Goal: Task Accomplishment & Management: Complete application form

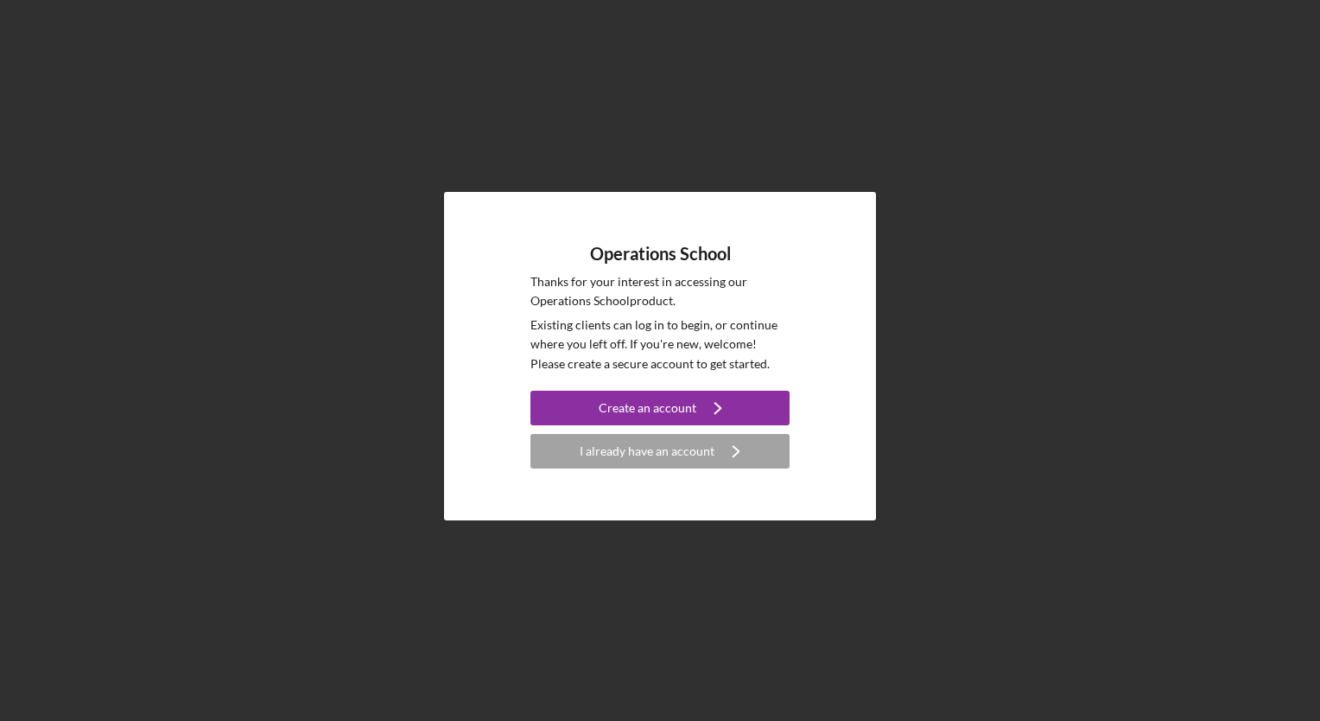
click at [662, 376] on div "Operations School Thanks for your interest in accessing our Operations School p…" at bounding box center [660, 356] width 259 height 225
click at [667, 399] on div "Create an account" at bounding box center [648, 408] width 98 height 35
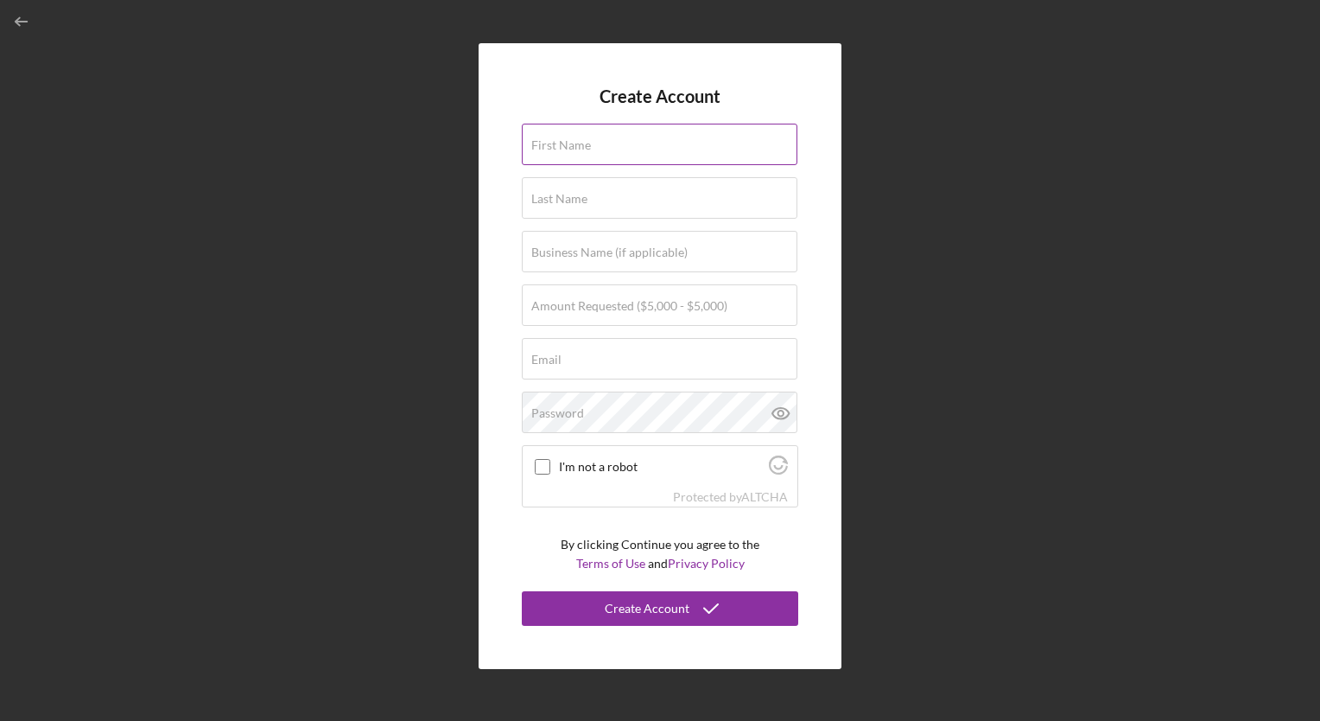
click at [712, 133] on div "First Name" at bounding box center [660, 145] width 277 height 43
type input "[PERSON_NAME]"
type input "Systems Forward LLC"
type input "[EMAIL_ADDRESS][DOMAIN_NAME]"
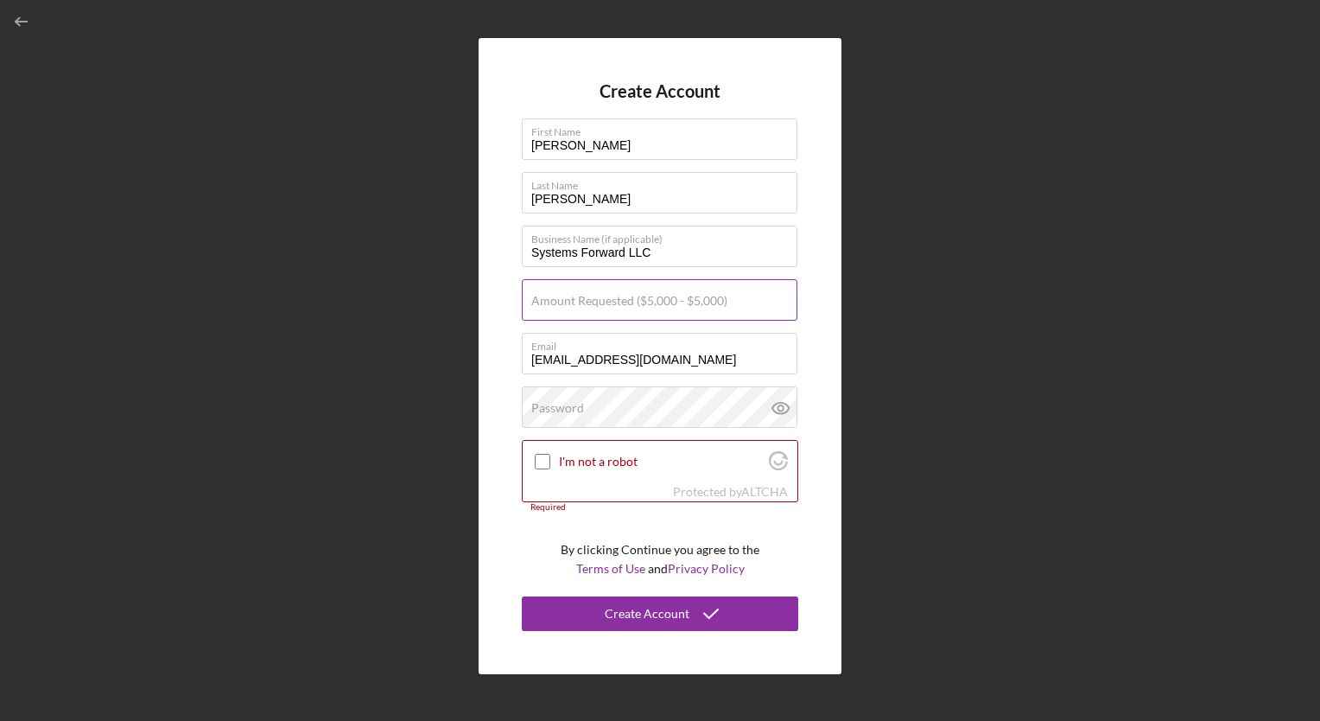
click at [647, 303] on label "Amount Requested ($5,000 - $5,000)" at bounding box center [629, 301] width 196 height 14
click at [647, 303] on input "Amount Requested ($5,000 - $5,000)" at bounding box center [660, 299] width 276 height 41
type input "$5,000"
click at [546, 457] on input "I'm not a robot" at bounding box center [543, 462] width 16 height 16
checkbox input "true"
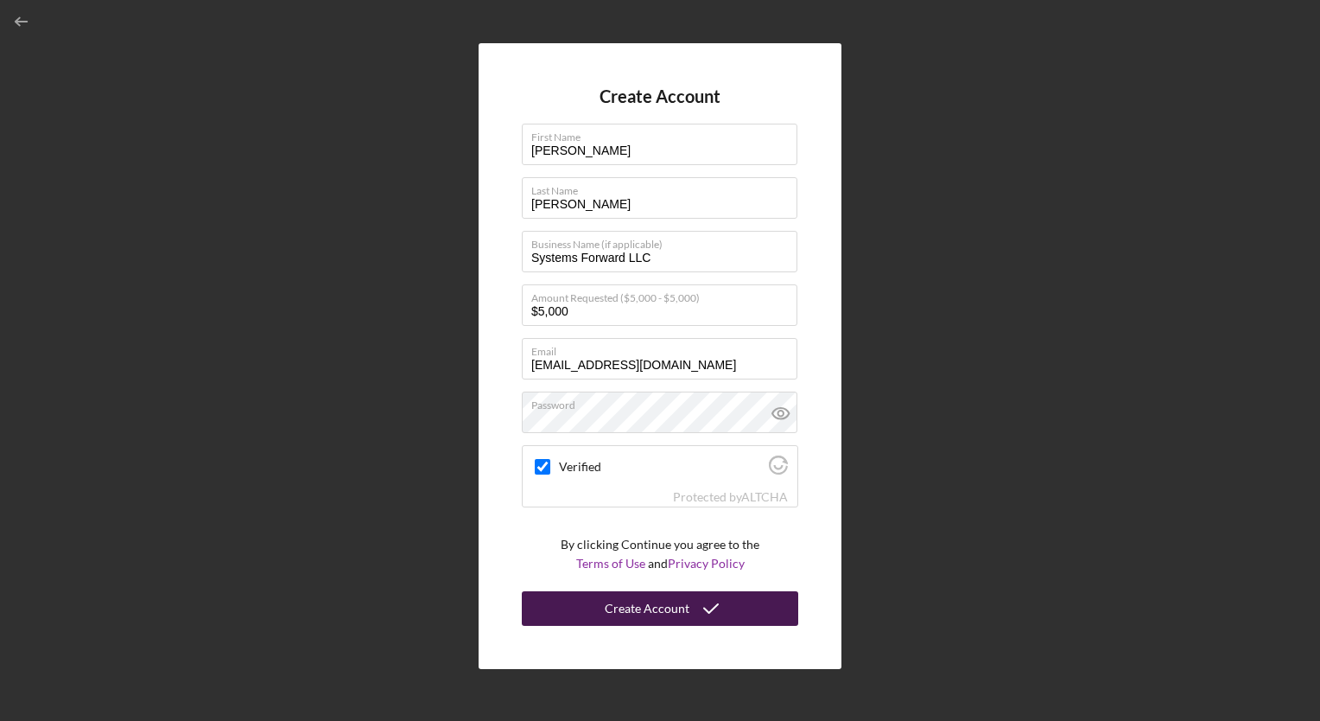
click at [612, 609] on div "Create Account" at bounding box center [647, 608] width 85 height 35
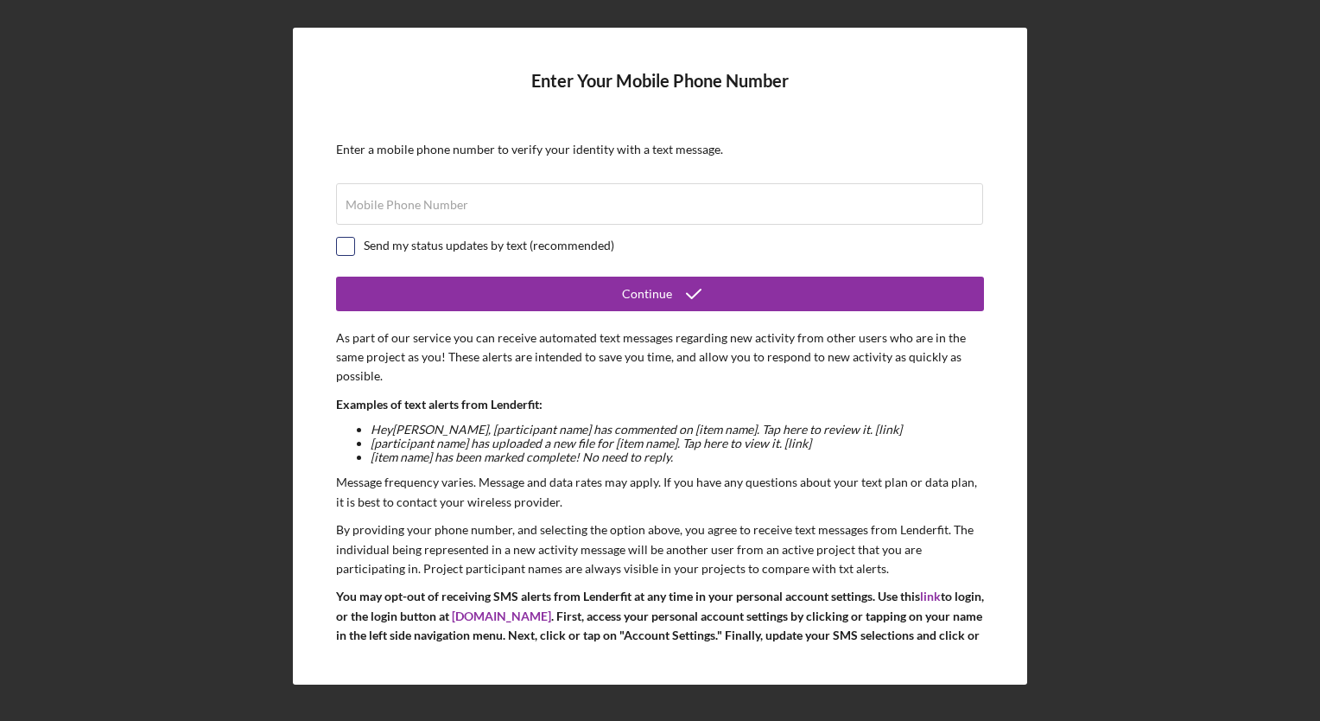
click at [353, 247] on input "checkbox" at bounding box center [345, 246] width 17 height 17
checkbox input "true"
click at [429, 198] on label "Mobile Phone Number" at bounding box center [407, 205] width 123 height 14
click at [429, 197] on input "Mobile Phone Number" at bounding box center [659, 203] width 647 height 41
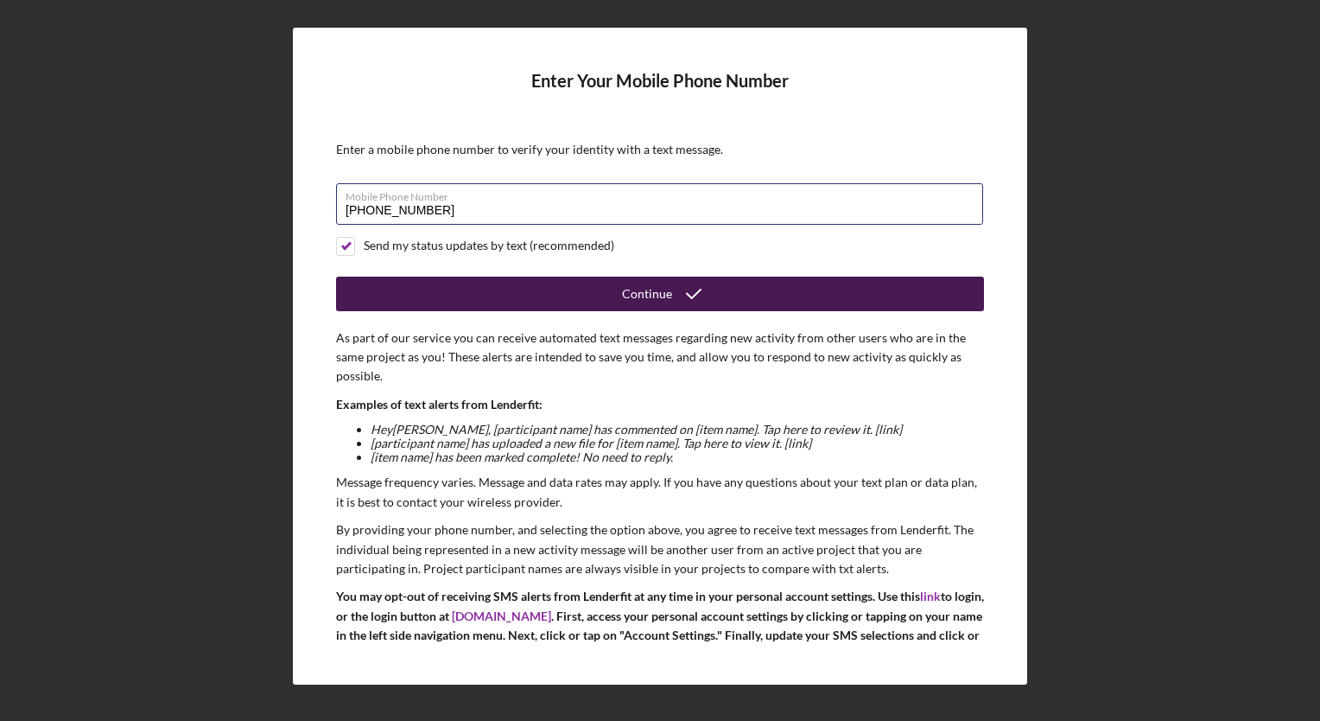
type input "[PHONE_NUMBER]"
click at [506, 297] on button "Continue" at bounding box center [660, 294] width 648 height 35
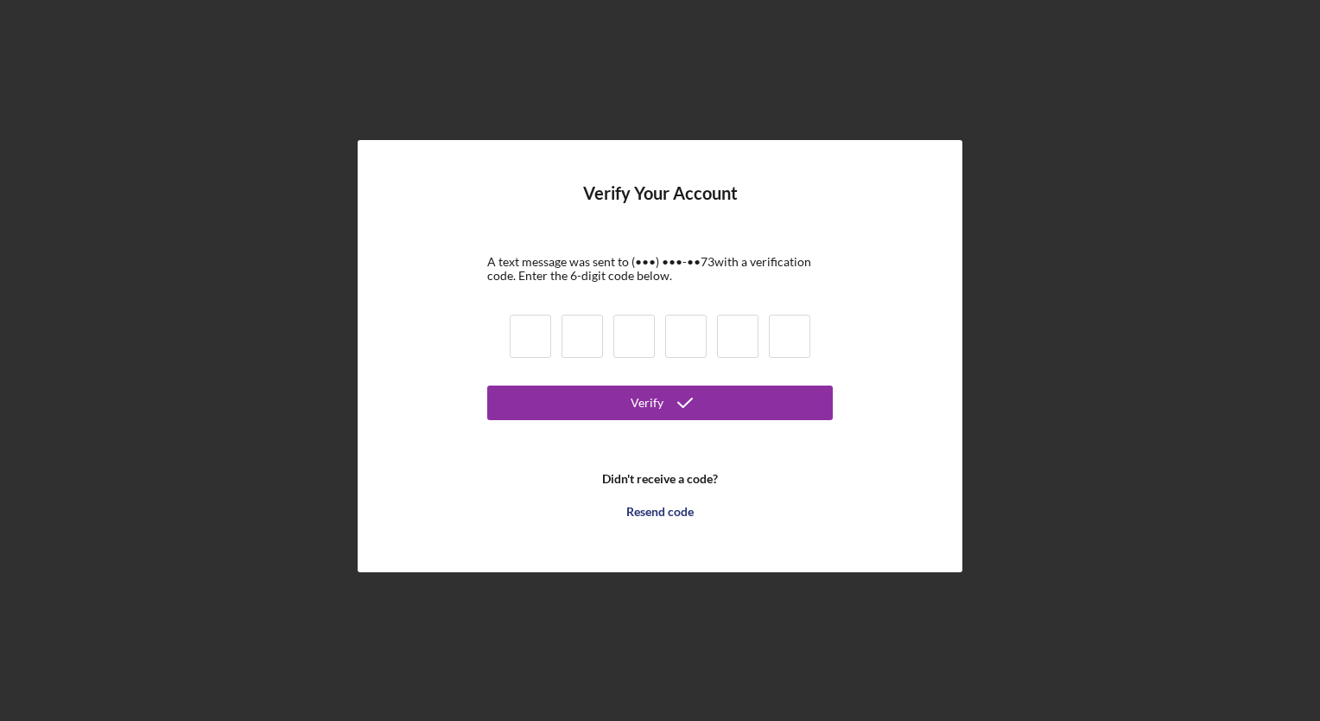
click at [518, 323] on input at bounding box center [530, 336] width 41 height 43
type input "7"
type input "0"
type input "7"
type input "1"
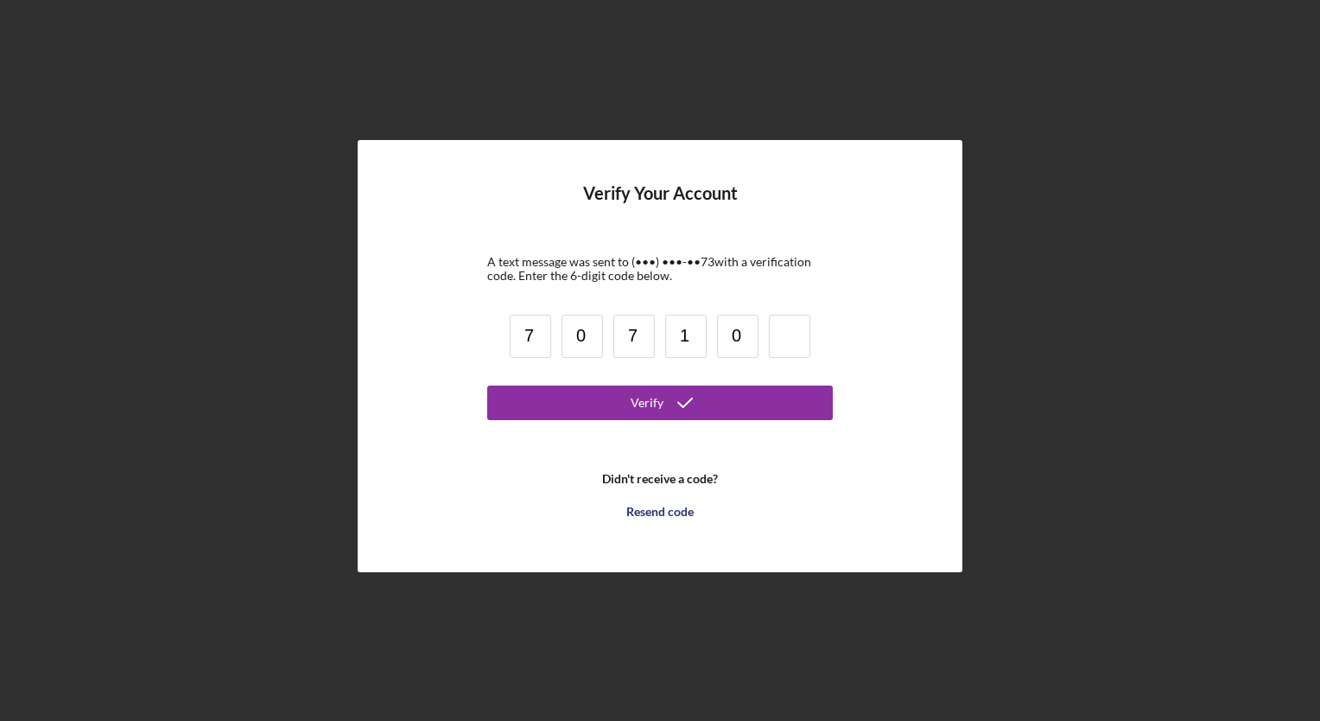
type input "0"
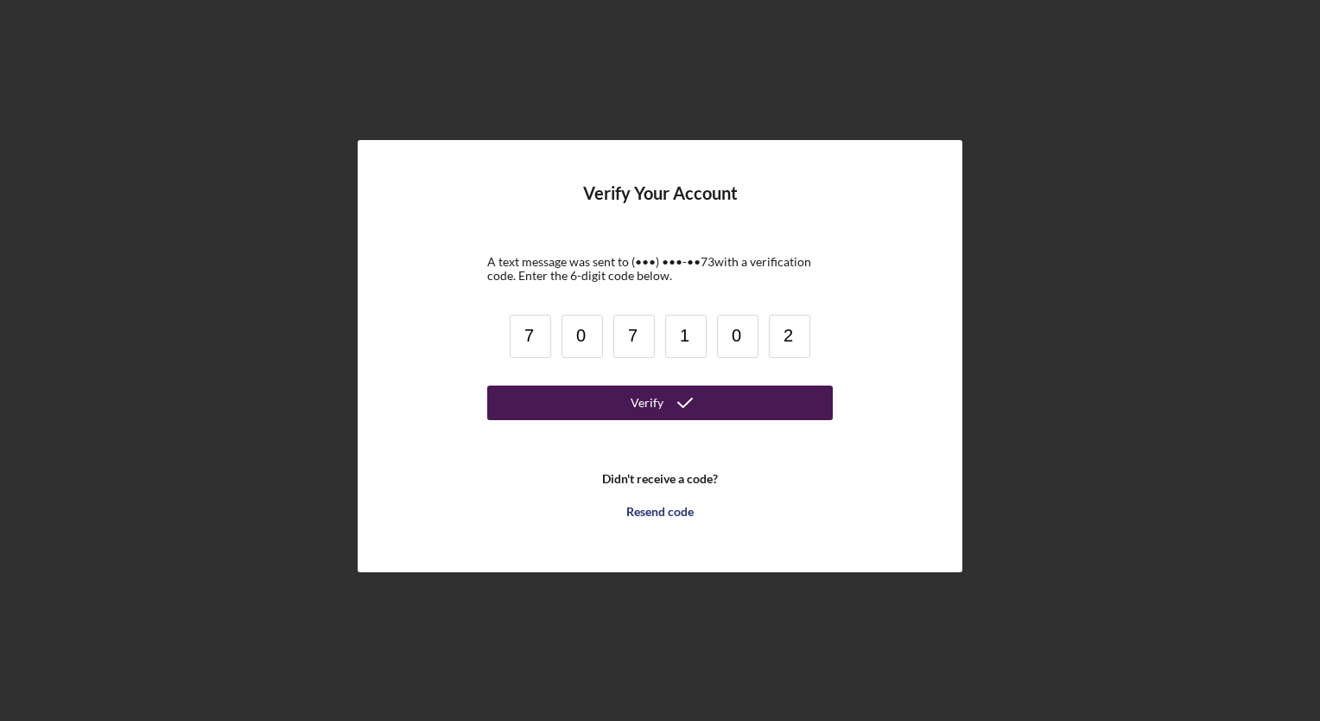
type input "2"
click at [601, 406] on button "Verify" at bounding box center [660, 402] width 346 height 35
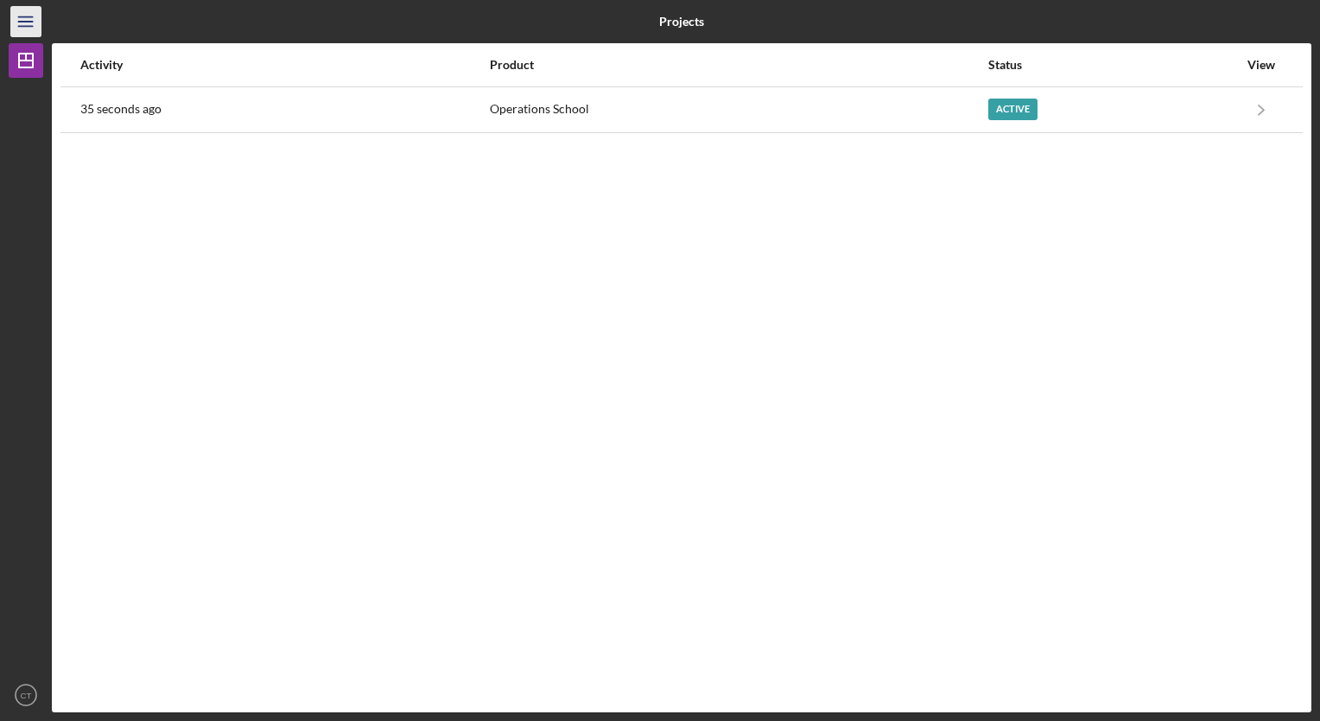
click at [37, 23] on icon "Icon/Menu" at bounding box center [26, 22] width 39 height 39
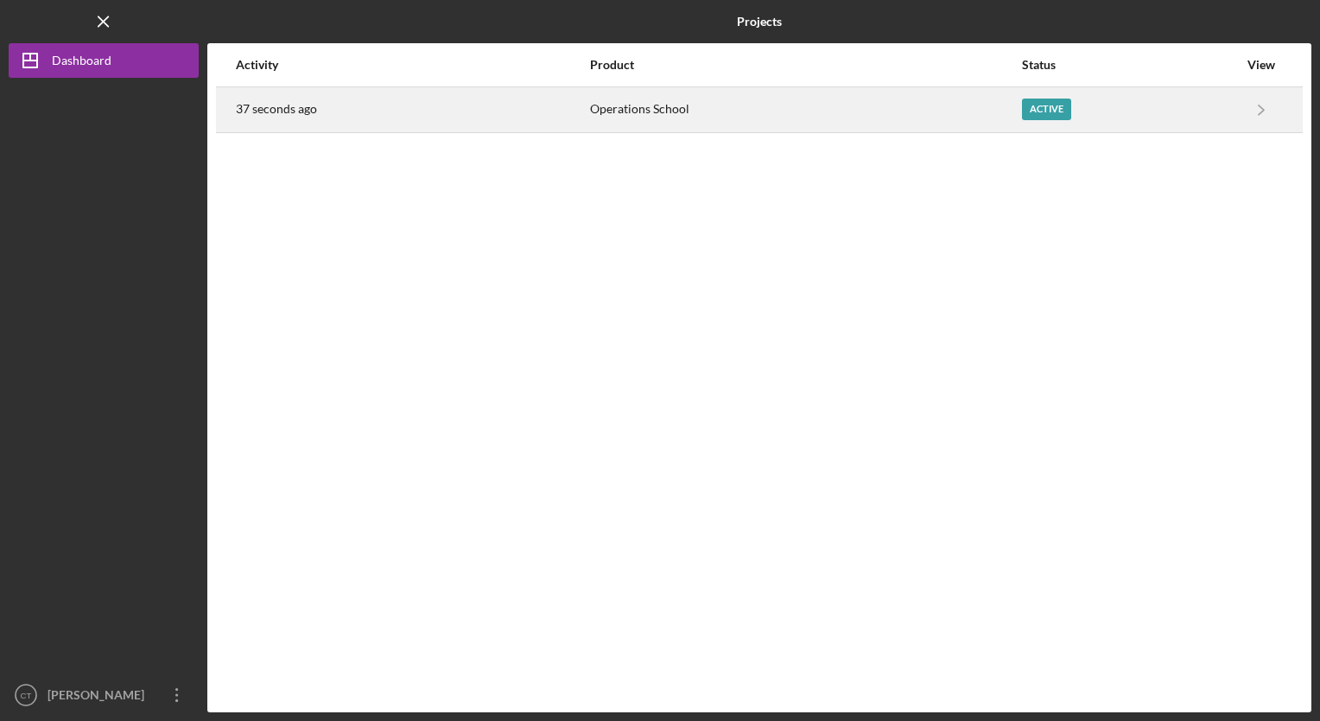
click at [711, 116] on div "Operations School" at bounding box center [805, 109] width 430 height 43
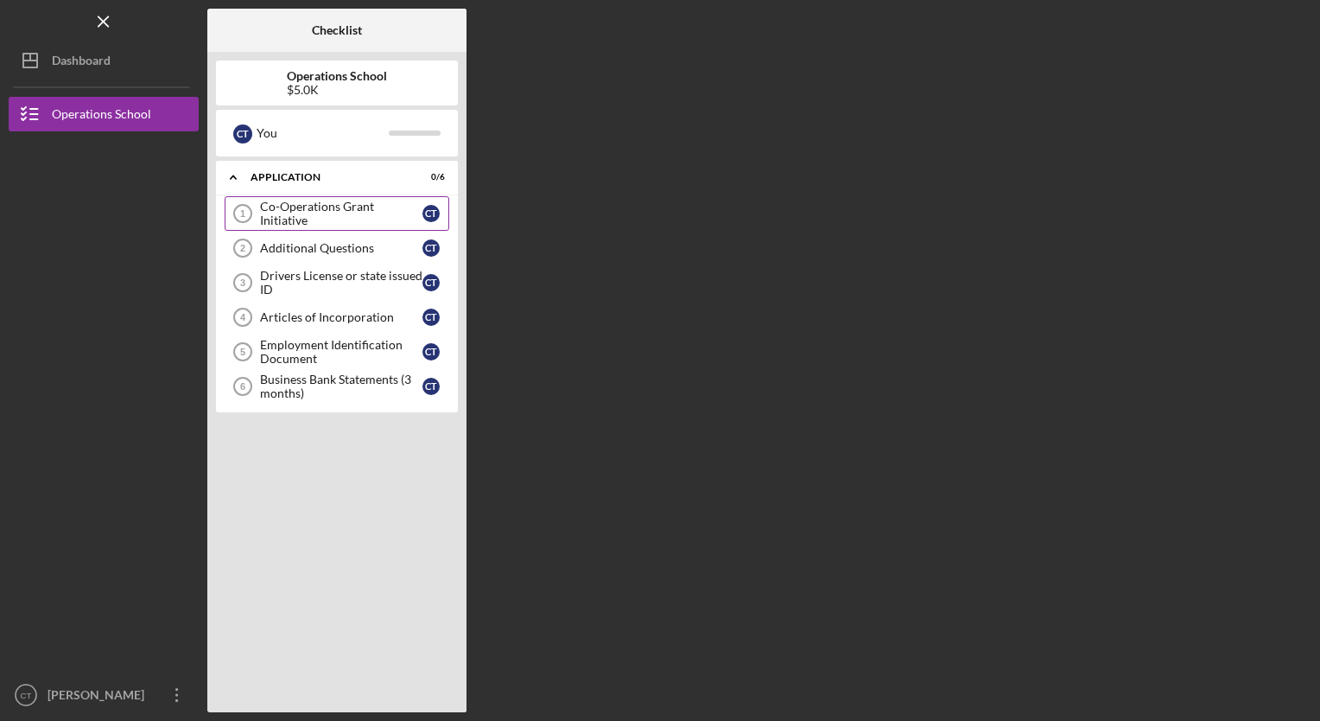
click at [366, 212] on div "Co-Operations Grant Initiative" at bounding box center [341, 214] width 162 height 28
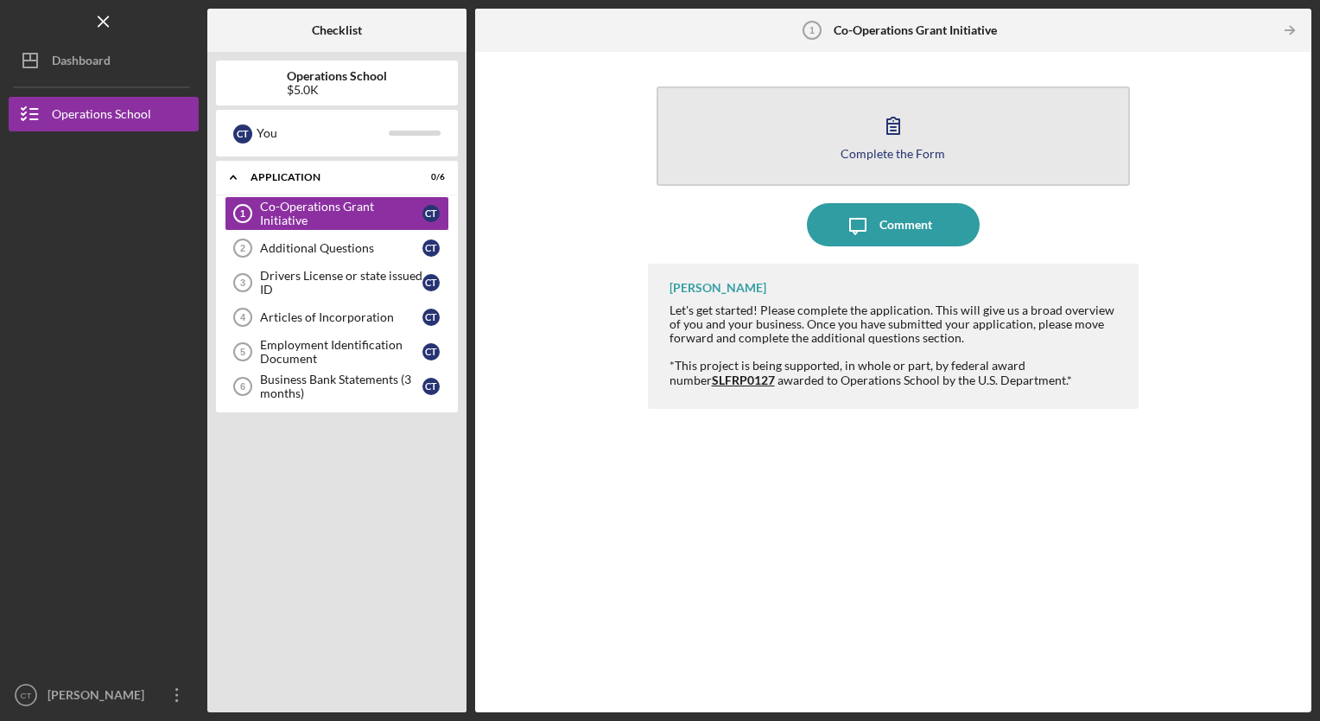
click at [887, 163] on button "Complete the Form Form" at bounding box center [894, 135] width 474 height 99
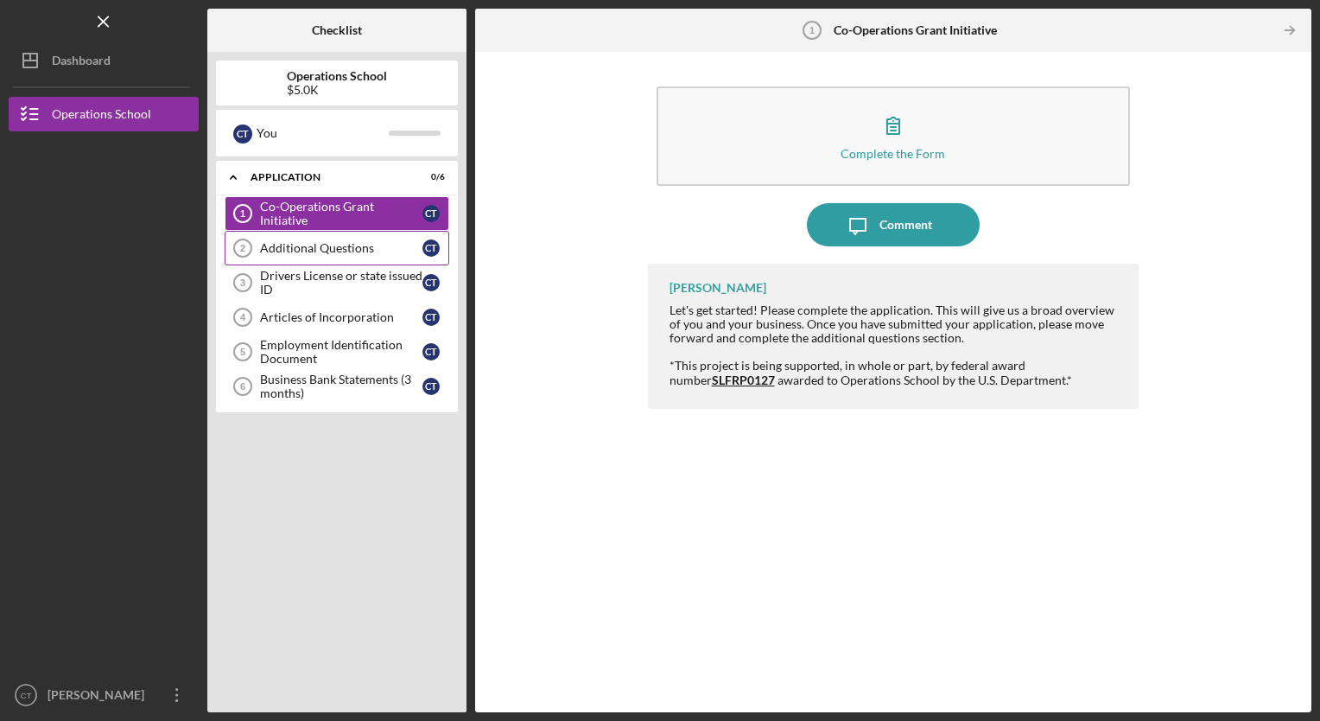
click at [353, 244] on div "Additional Questions" at bounding box center [341, 248] width 162 height 14
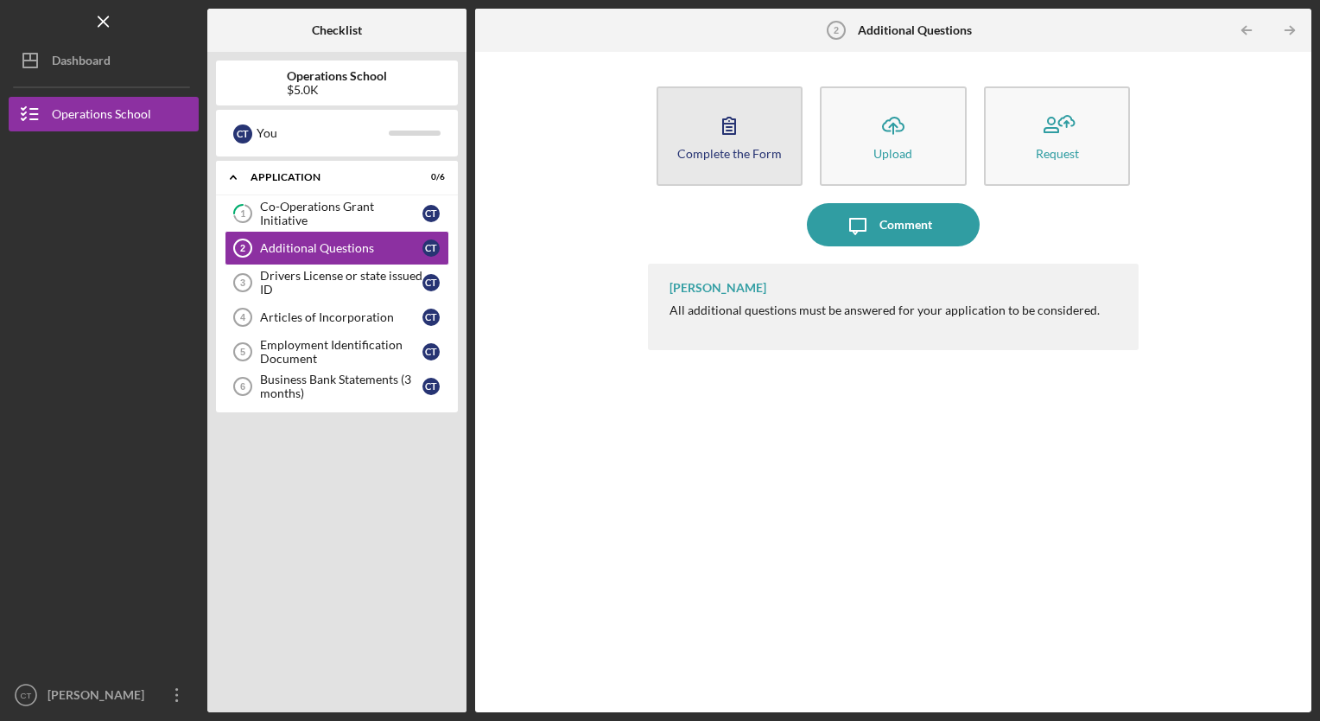
click at [741, 137] on icon "button" at bounding box center [729, 125] width 43 height 43
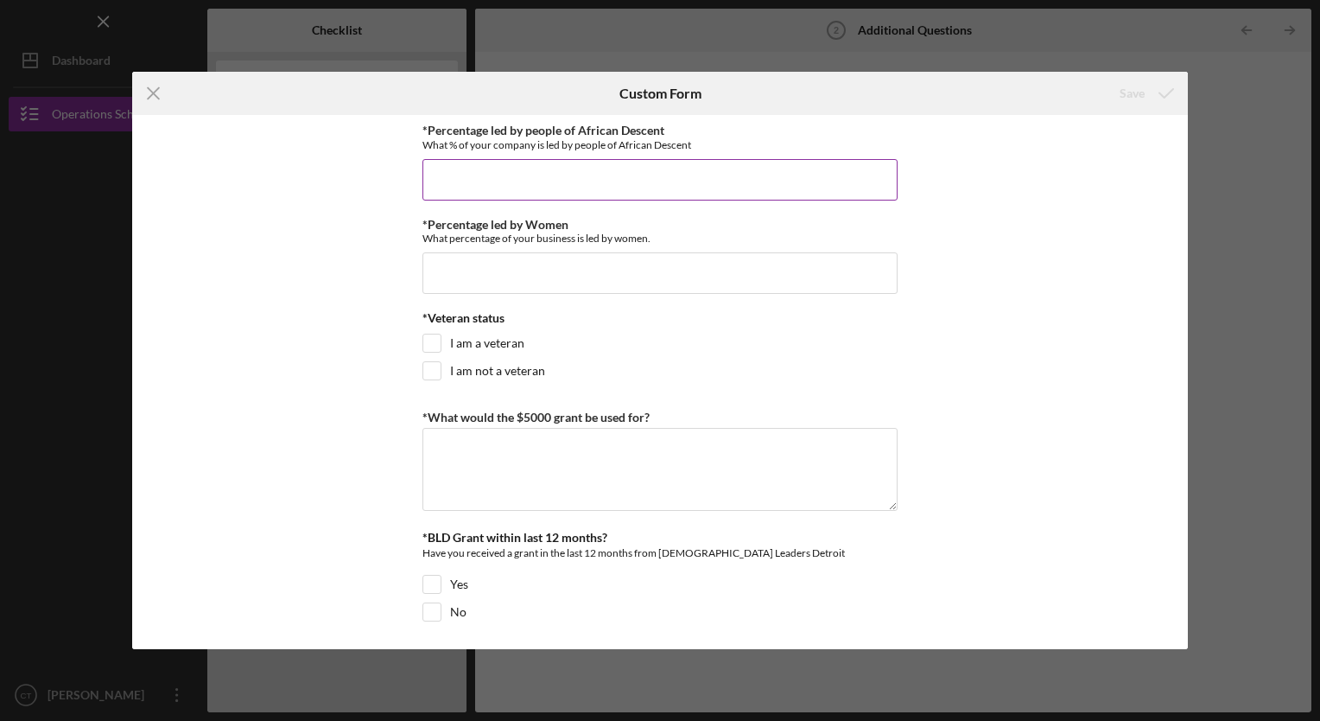
click at [692, 190] on input "*Percentage led by people of African Descent" at bounding box center [660, 179] width 475 height 41
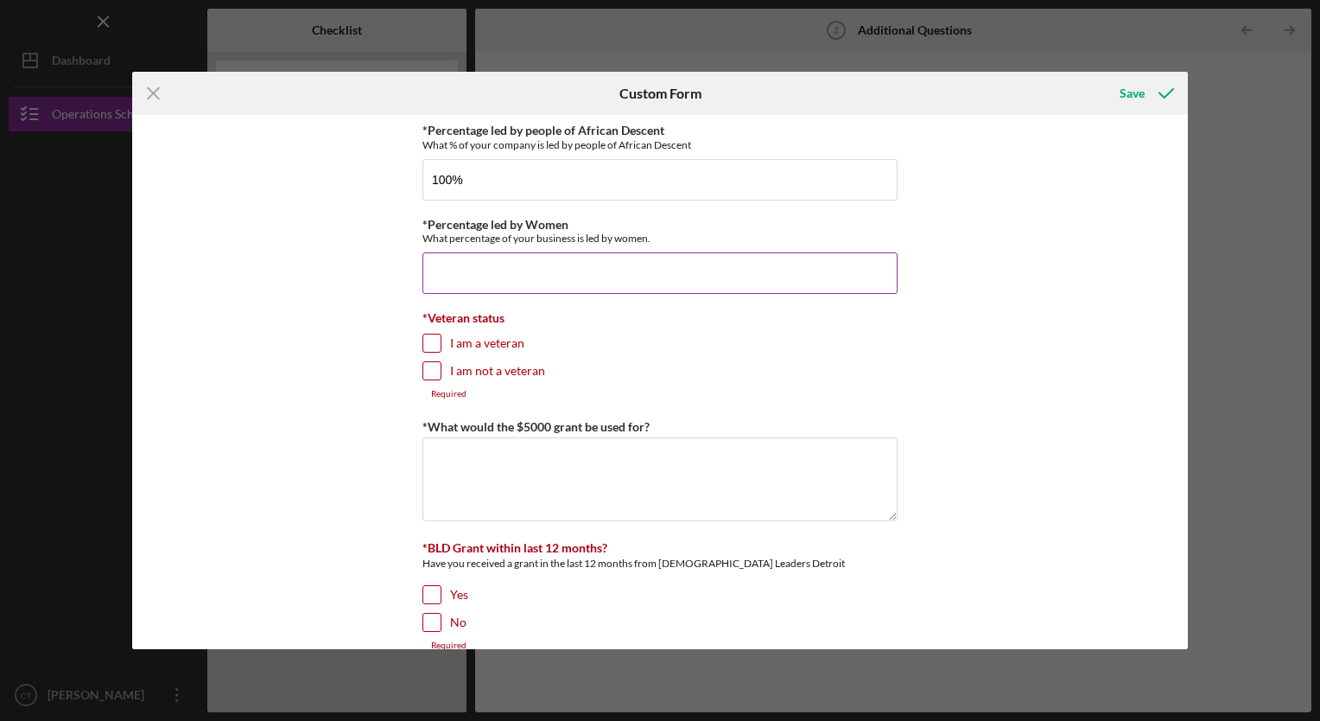
type input "100.00000%"
click at [637, 264] on input "*Percentage led by Women" at bounding box center [660, 272] width 475 height 41
type input "0.00000%"
click at [429, 358] on div "I am a veteran" at bounding box center [660, 348] width 475 height 28
click at [432, 370] on input "I am not a veteran" at bounding box center [431, 370] width 17 height 17
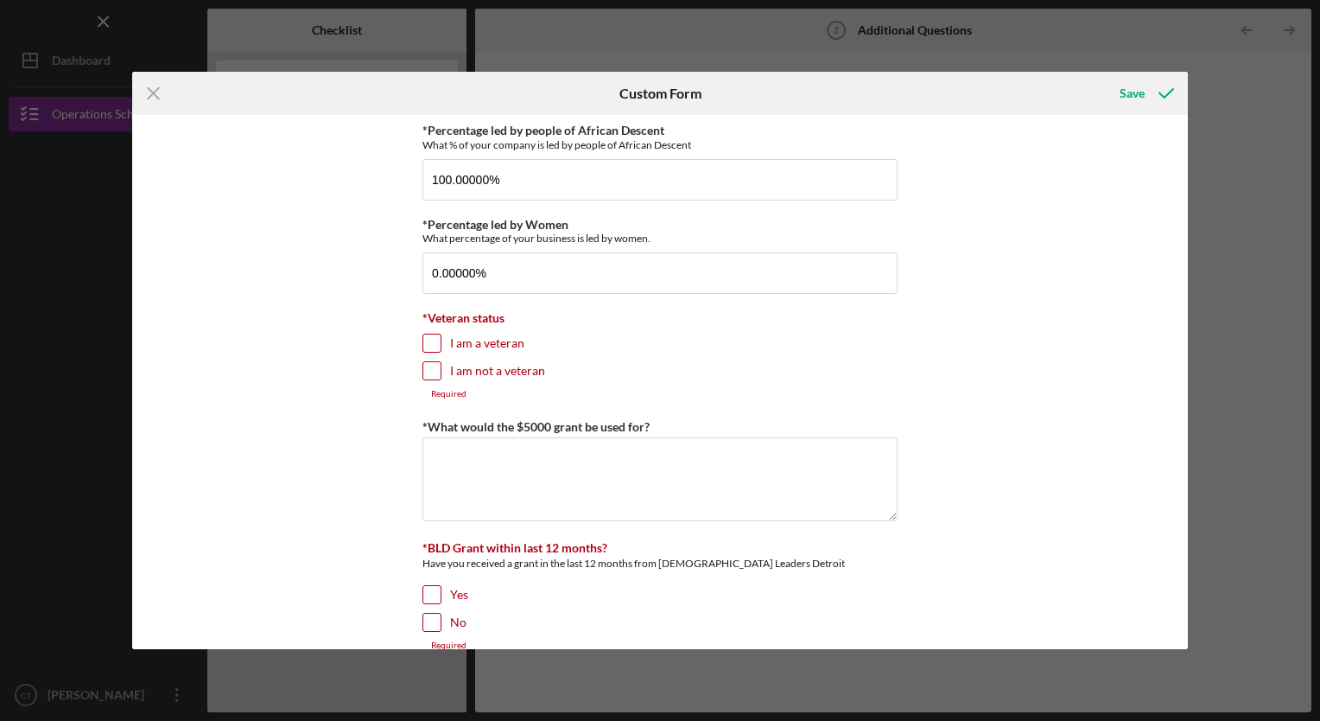
checkbox input "true"
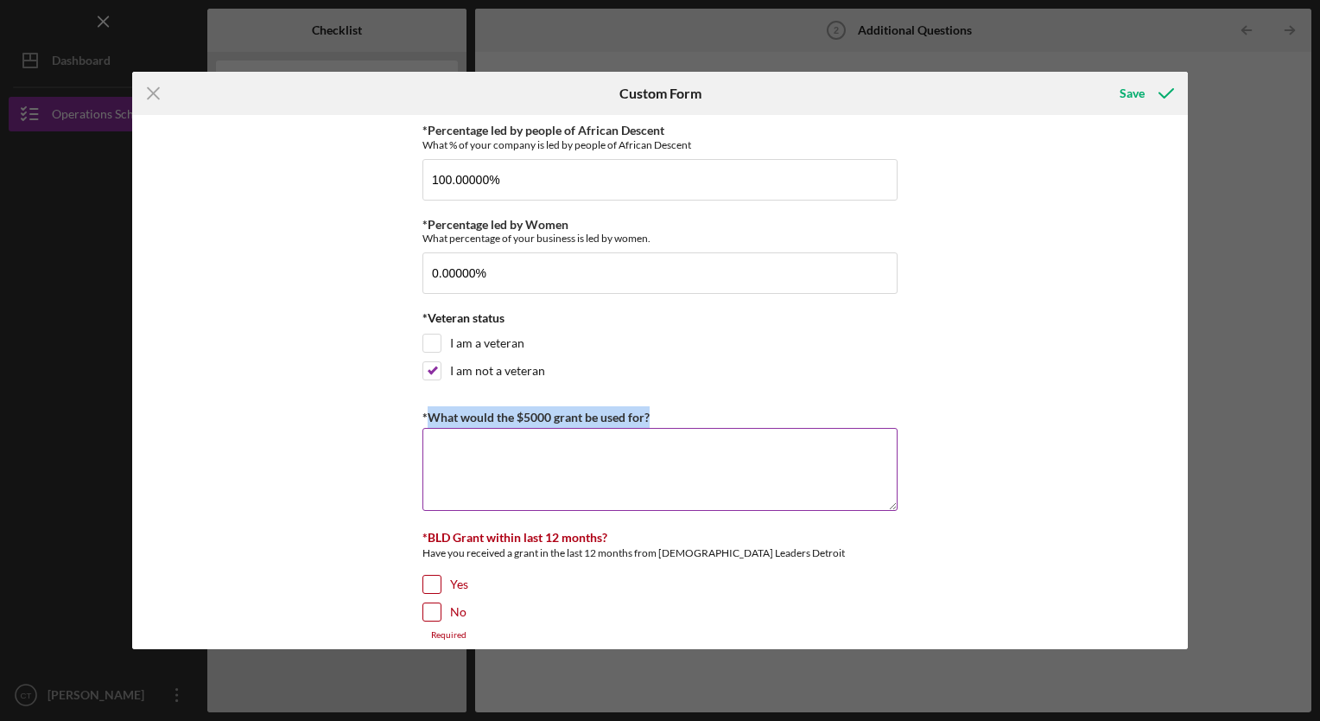
drag, startPoint x: 426, startPoint y: 413, endPoint x: 646, endPoint y: 410, distance: 220.4
click at [646, 410] on label "*What would the $5000 grant be used for?" at bounding box center [536, 417] width 227 height 15
copy label "What would the $5000 grant be used for?"
click at [461, 444] on textarea "*What would the $5000 grant be used for?" at bounding box center [660, 469] width 475 height 83
paste textarea "The $5,000 grant would provide Systems Forward Technologies, a Black-owned cybe…"
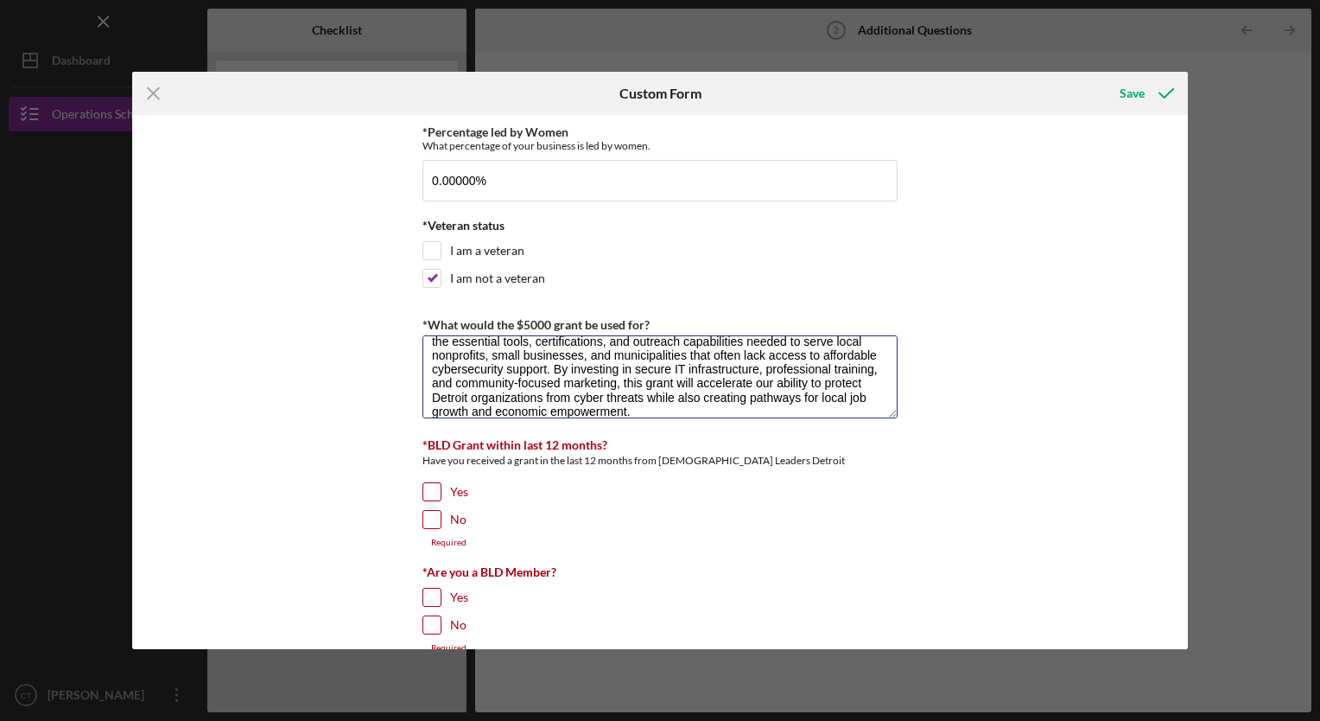
scroll to position [99, 0]
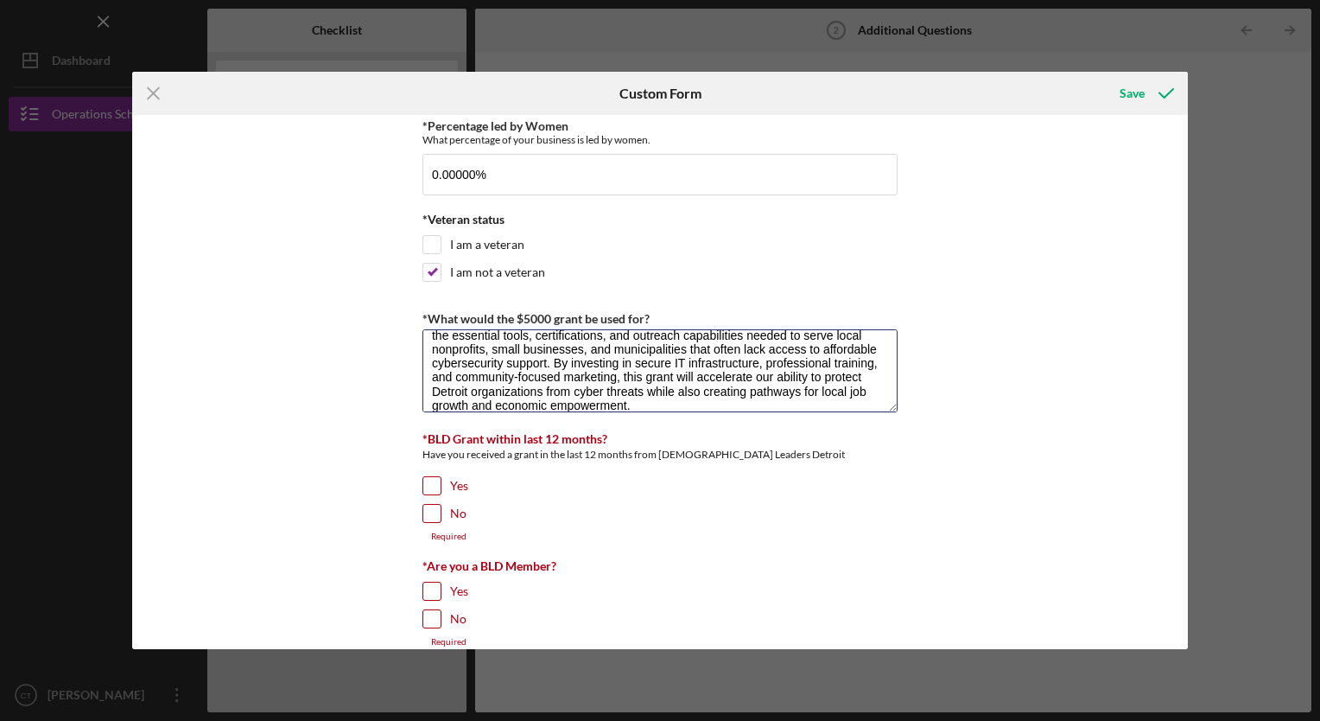
type textarea "The $5,000 grant would provide Systems Forward Technologies, a Black-owned cybe…"
click at [432, 518] on input "No" at bounding box center [431, 513] width 17 height 17
checkbox input "true"
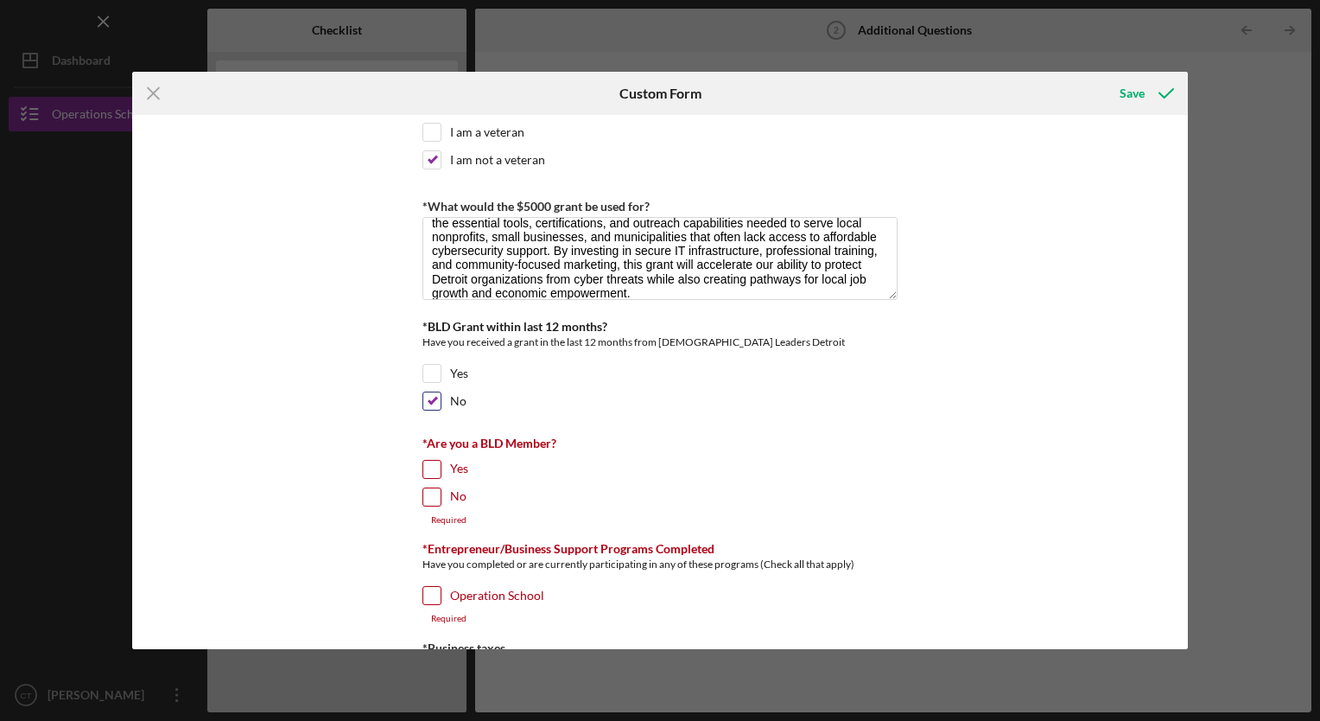
scroll to position [213, 0]
click at [430, 494] on input "No" at bounding box center [431, 494] width 17 height 17
checkbox input "true"
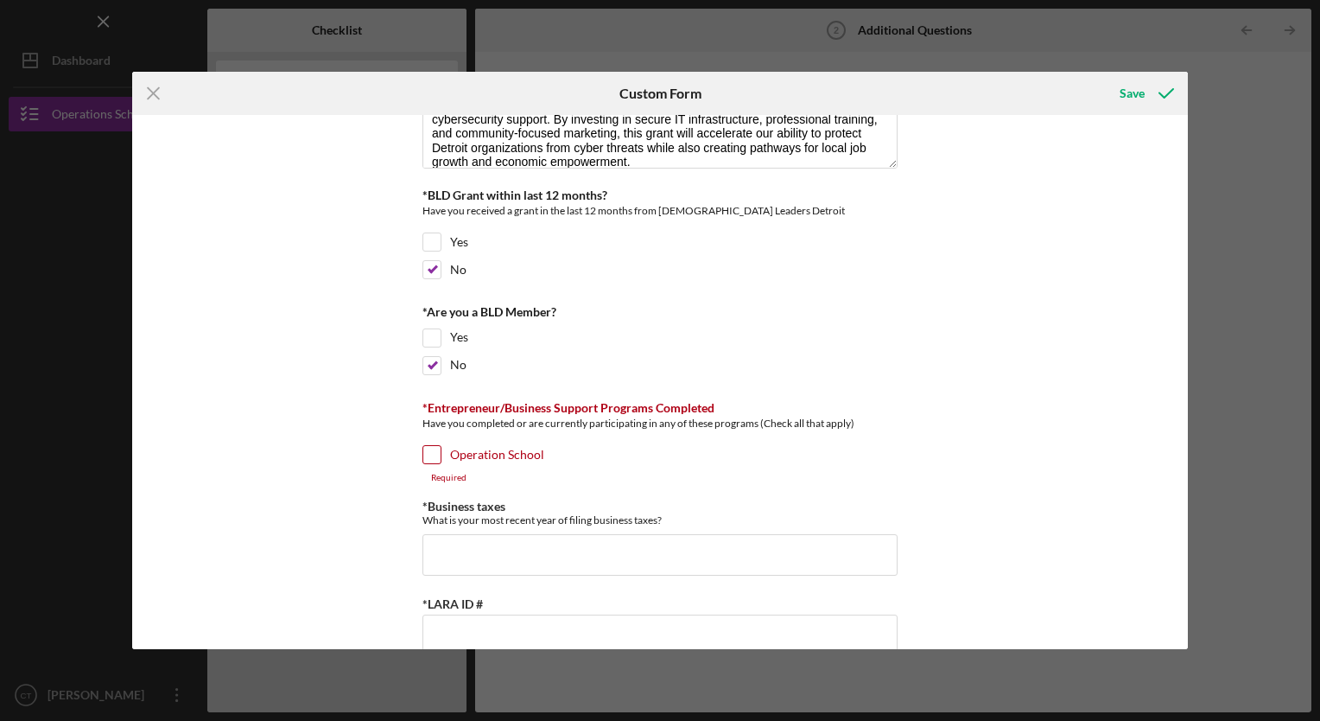
scroll to position [351, 0]
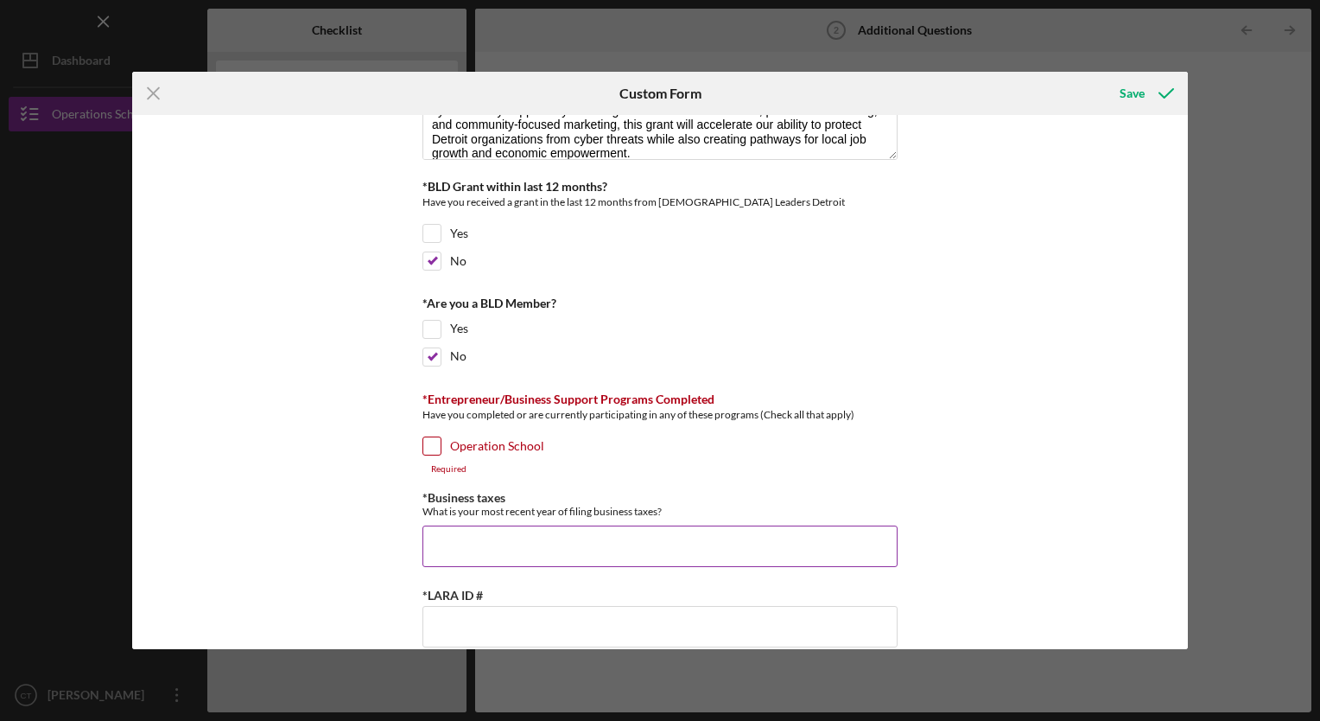
click at [477, 546] on input "*Business taxes" at bounding box center [660, 545] width 475 height 41
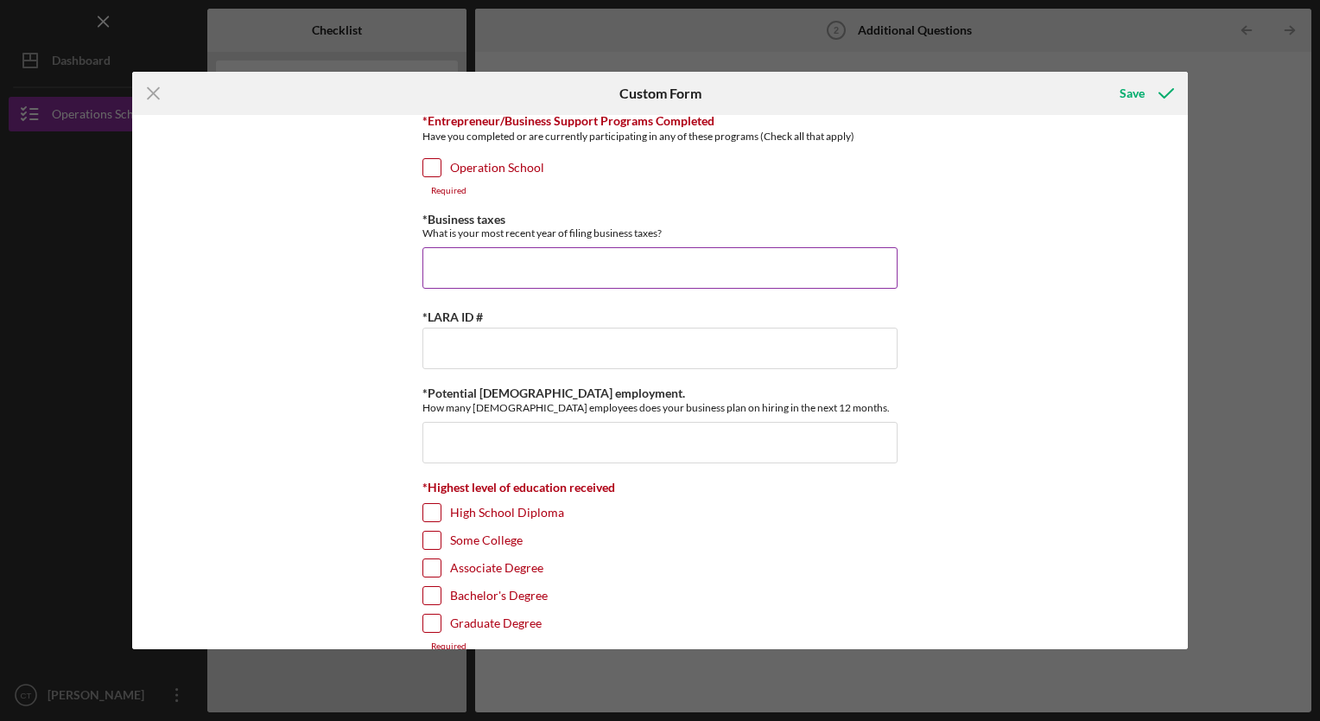
scroll to position [650, 0]
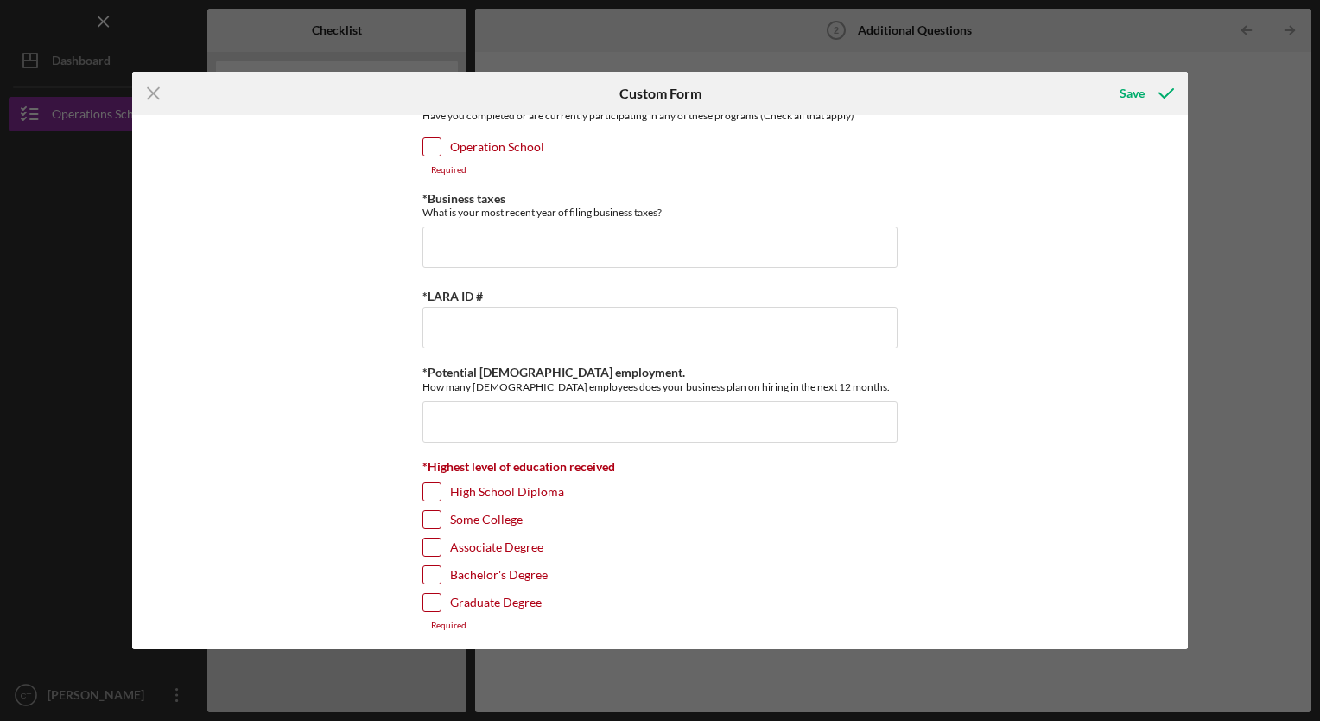
click at [435, 518] on input "Some College" at bounding box center [431, 519] width 17 height 17
checkbox input "true"
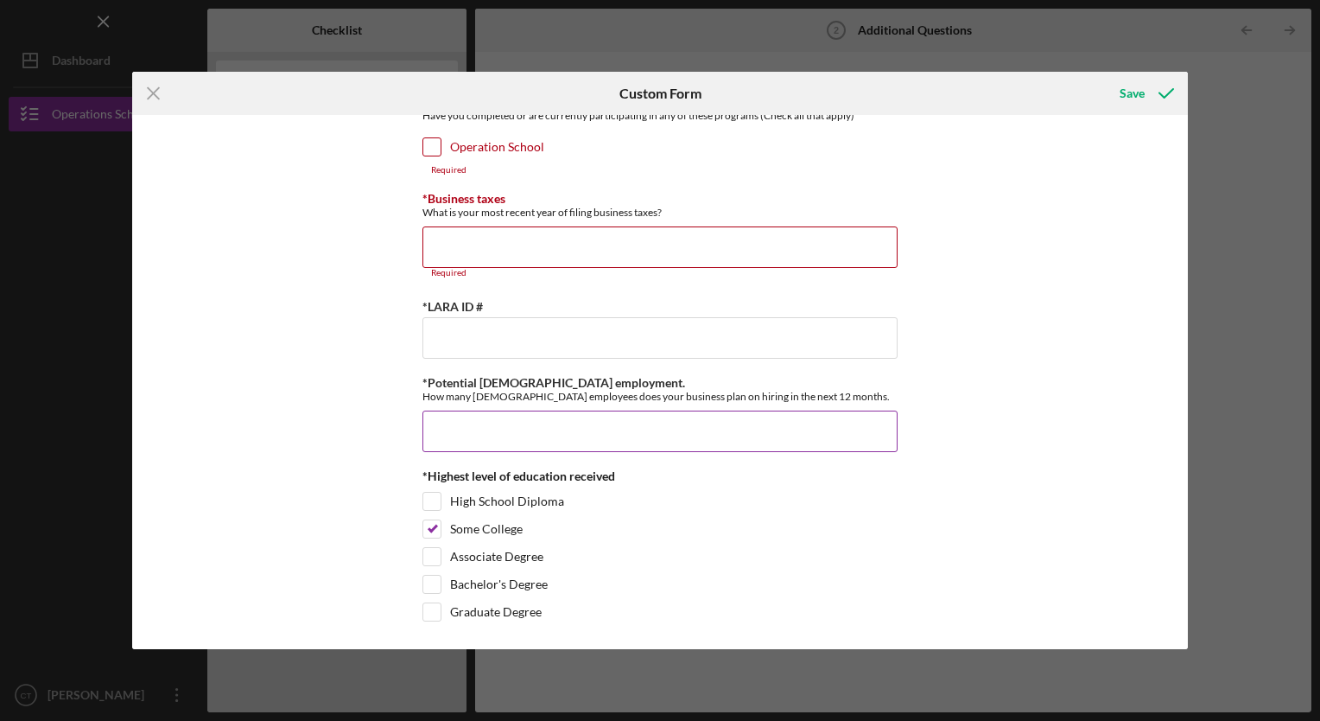
click at [593, 443] on input "*Potential [DEMOGRAPHIC_DATA] employment." at bounding box center [660, 430] width 475 height 41
type input "8"
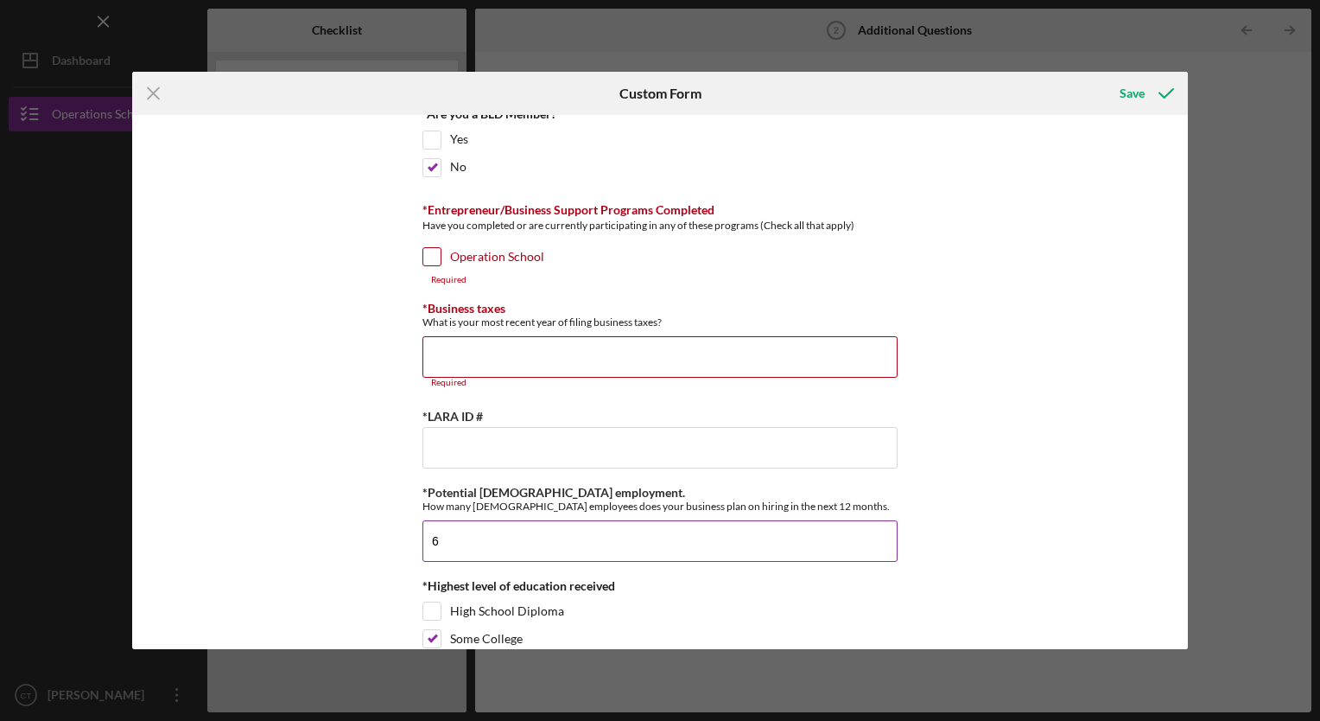
scroll to position [535, 0]
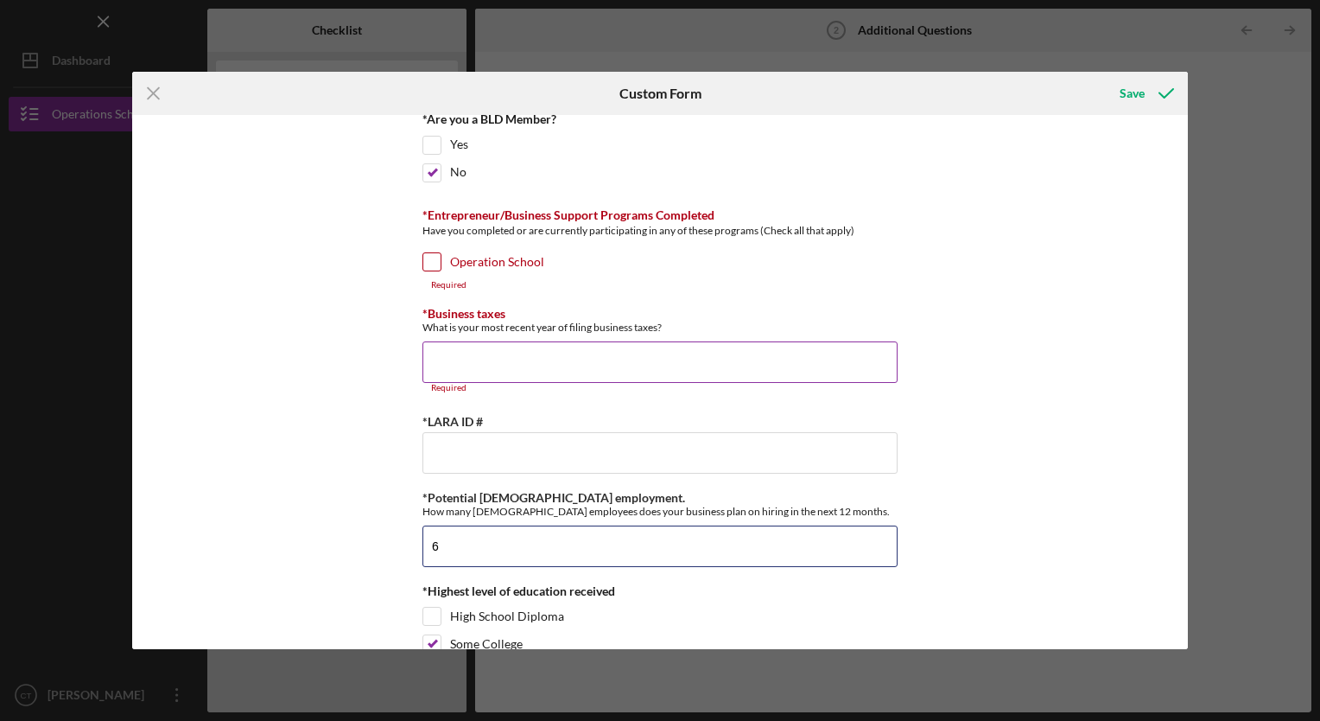
type input "6"
click at [733, 359] on input "*Business taxes" at bounding box center [660, 361] width 475 height 41
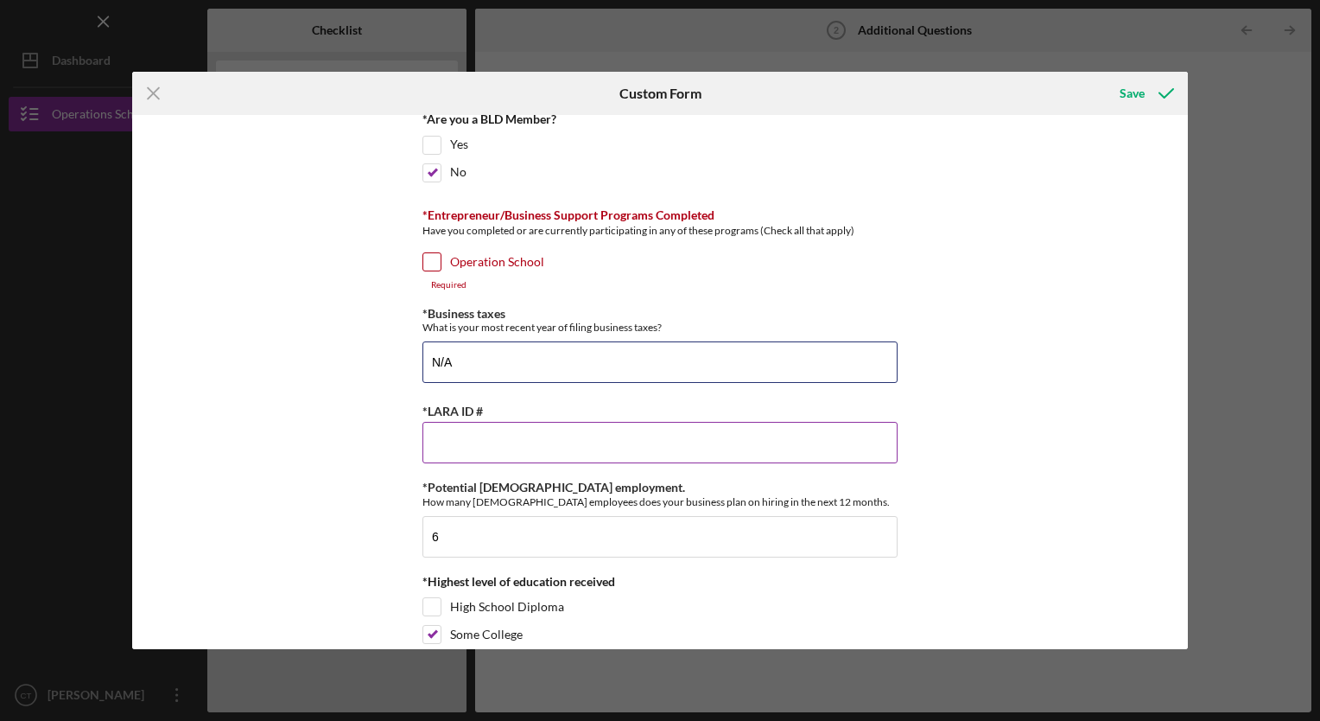
type input "N/A"
click at [605, 443] on input "*LARA ID #" at bounding box center [660, 442] width 475 height 41
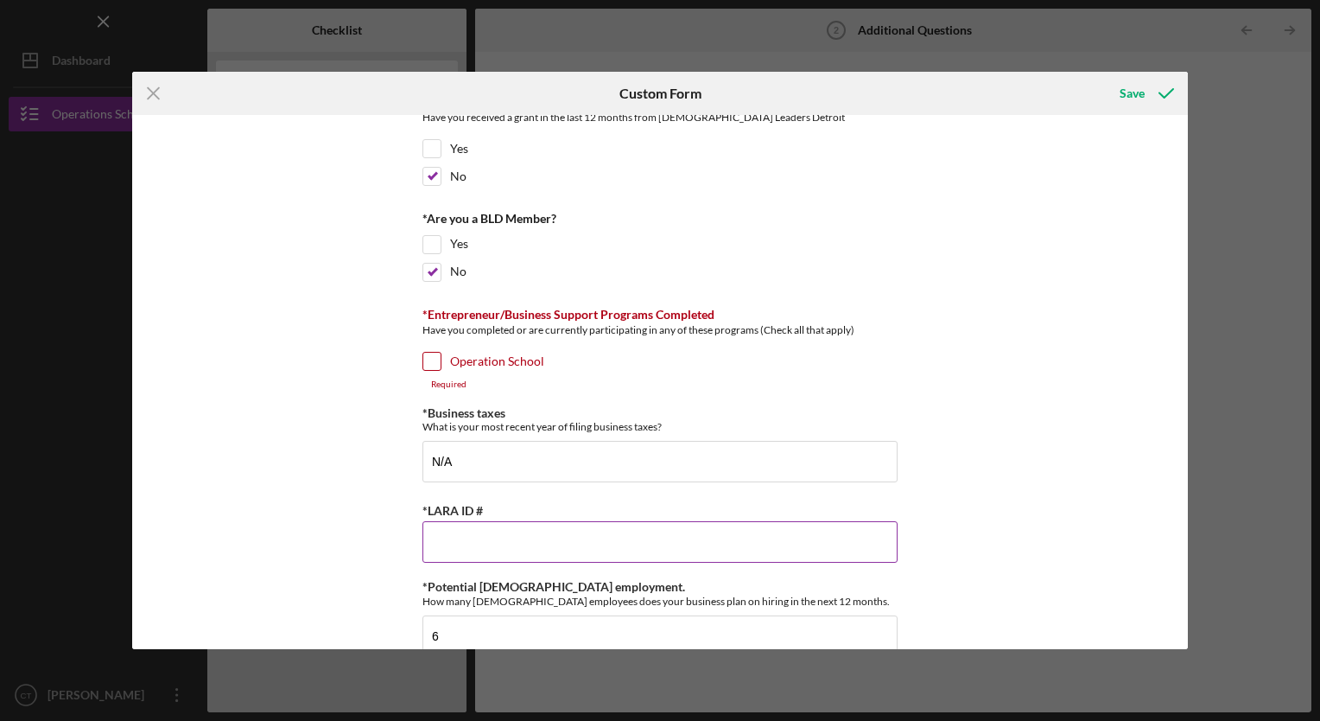
scroll to position [434, 0]
click at [434, 365] on input "Operation School" at bounding box center [431, 362] width 17 height 17
checkbox input "true"
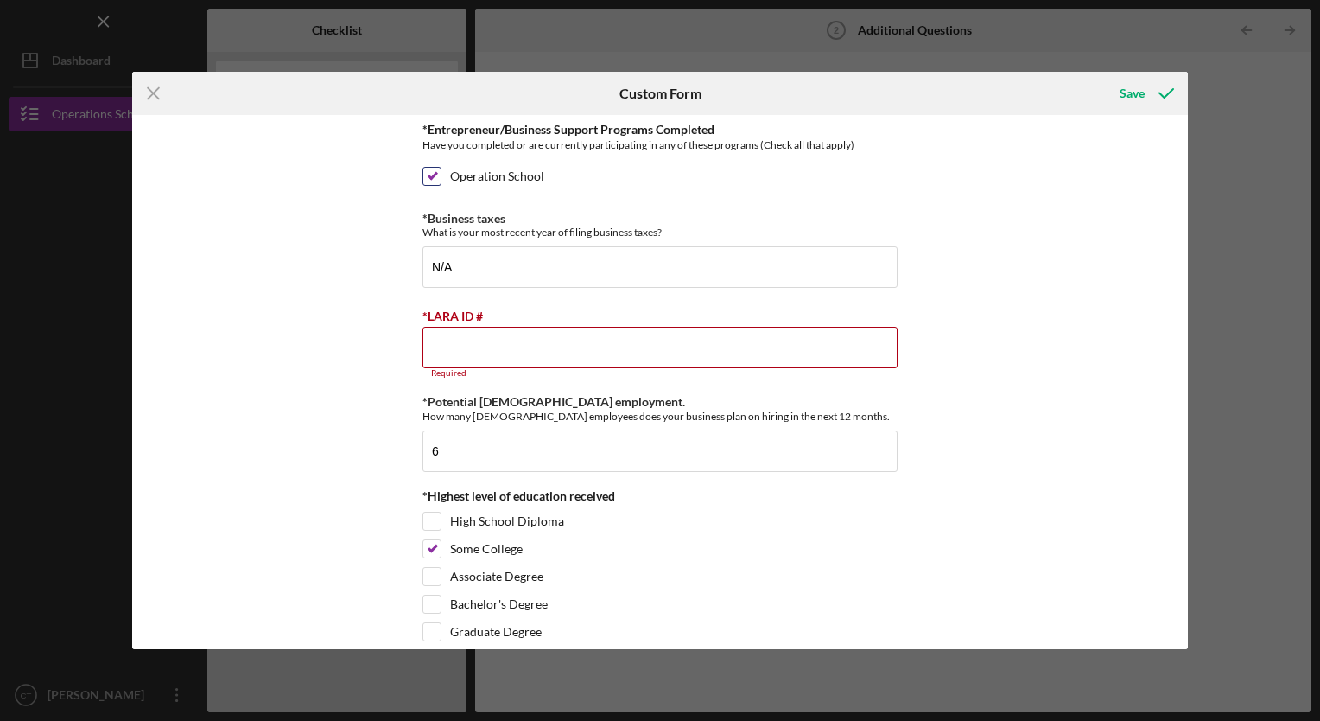
scroll to position [631, 0]
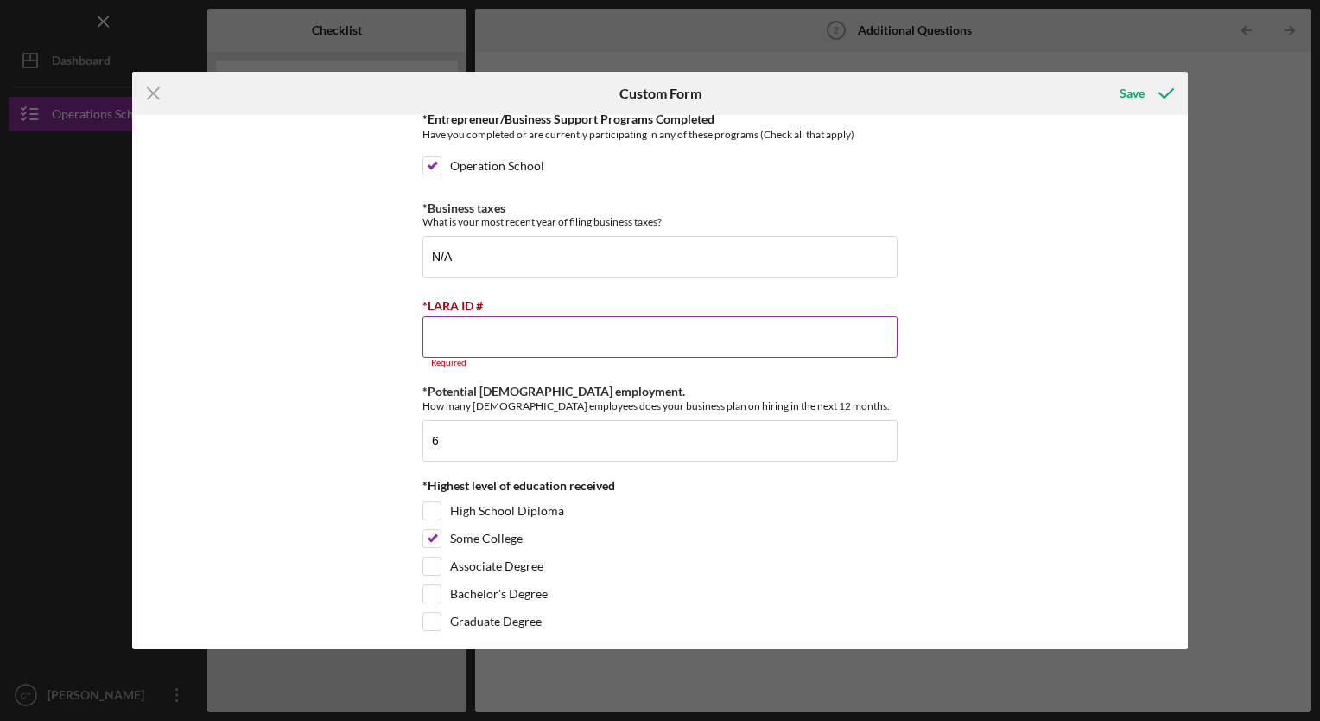
click at [612, 335] on input "*LARA ID #" at bounding box center [660, 336] width 475 height 41
click at [477, 337] on input "*LARA ID #" at bounding box center [660, 336] width 475 height 41
paste input "900075676"
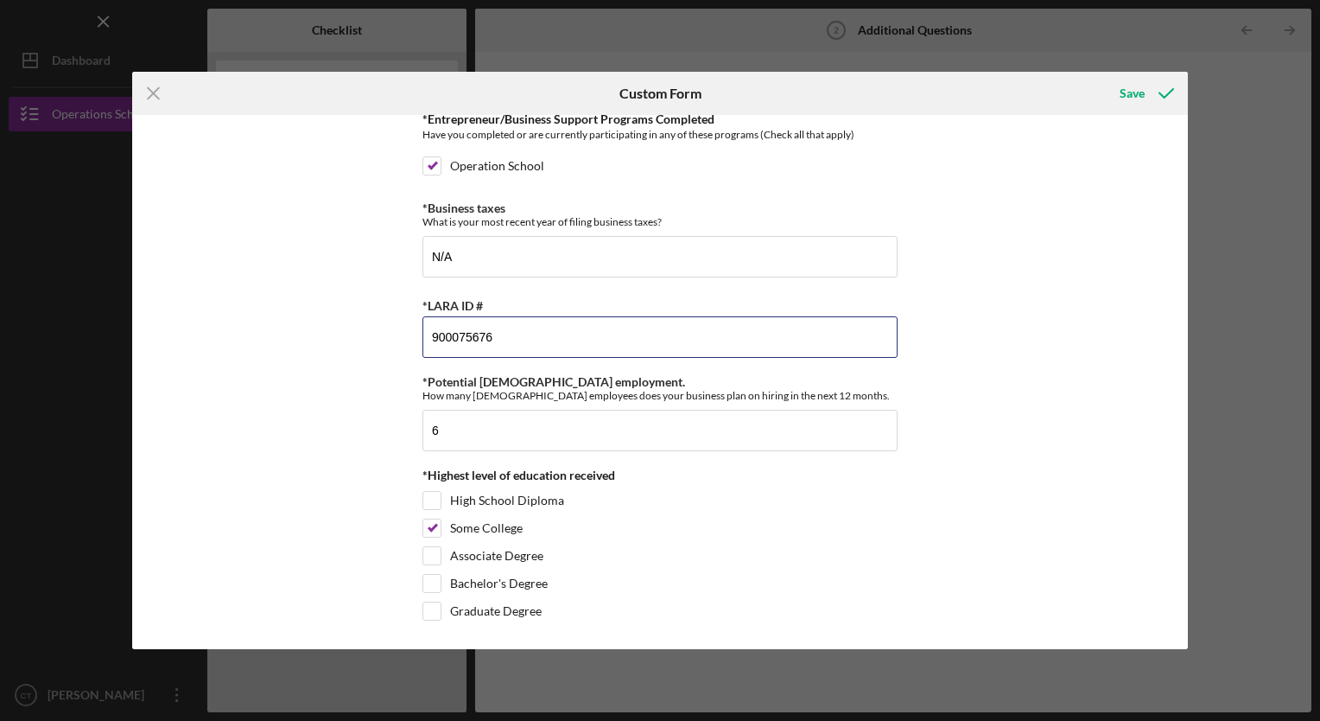
type input "900075676"
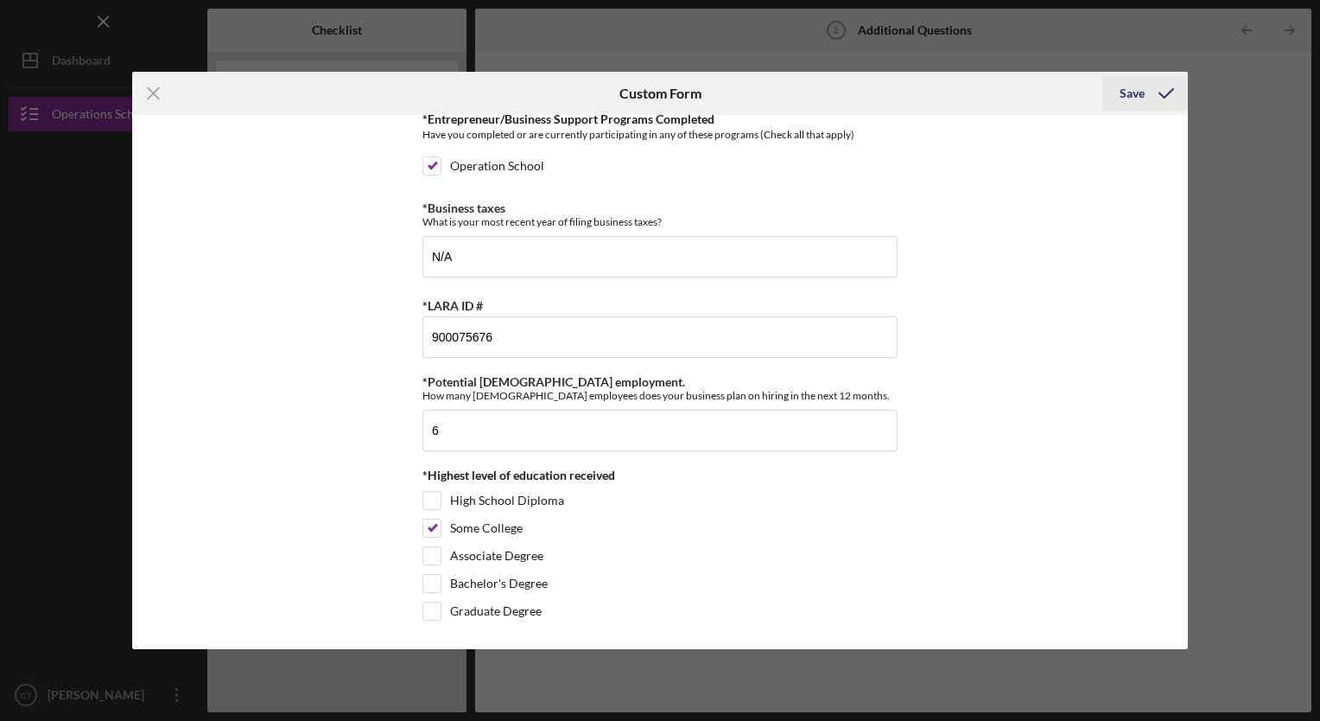
click at [1114, 92] on button "Save" at bounding box center [1146, 93] width 86 height 35
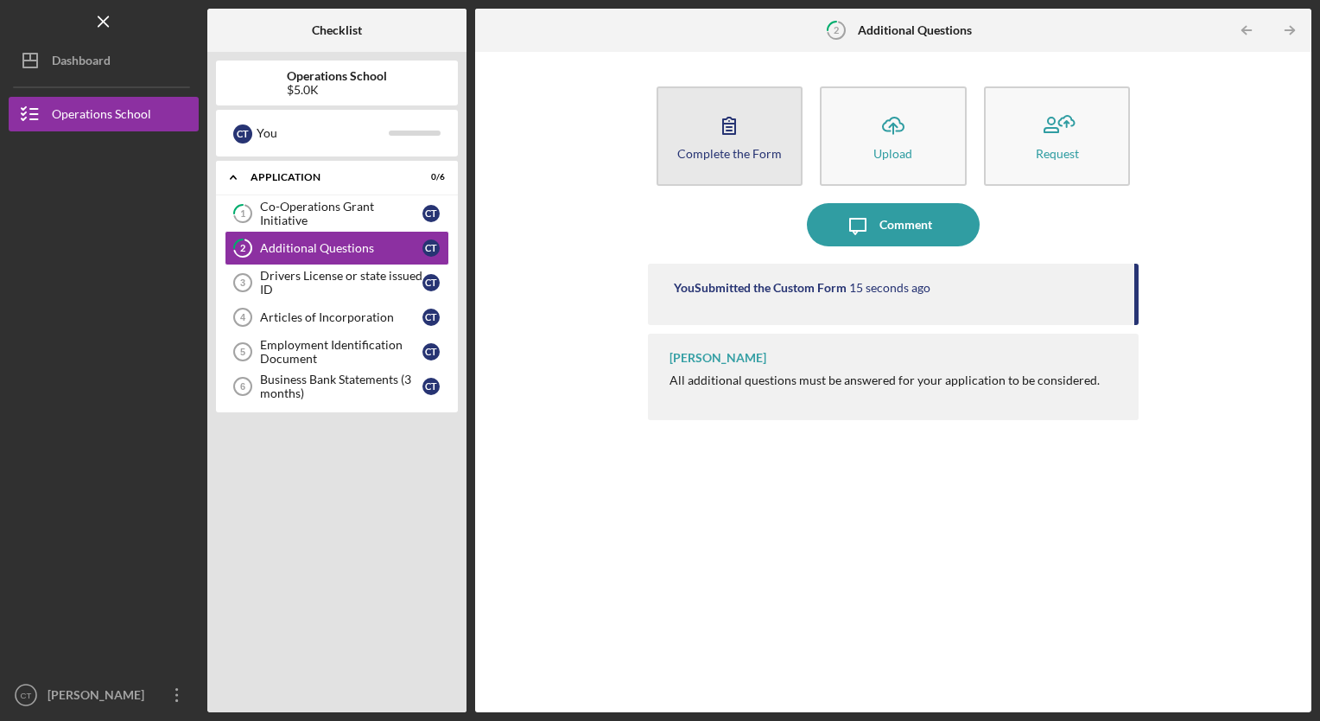
click at [755, 137] on button "Complete the Form Form" at bounding box center [730, 135] width 147 height 99
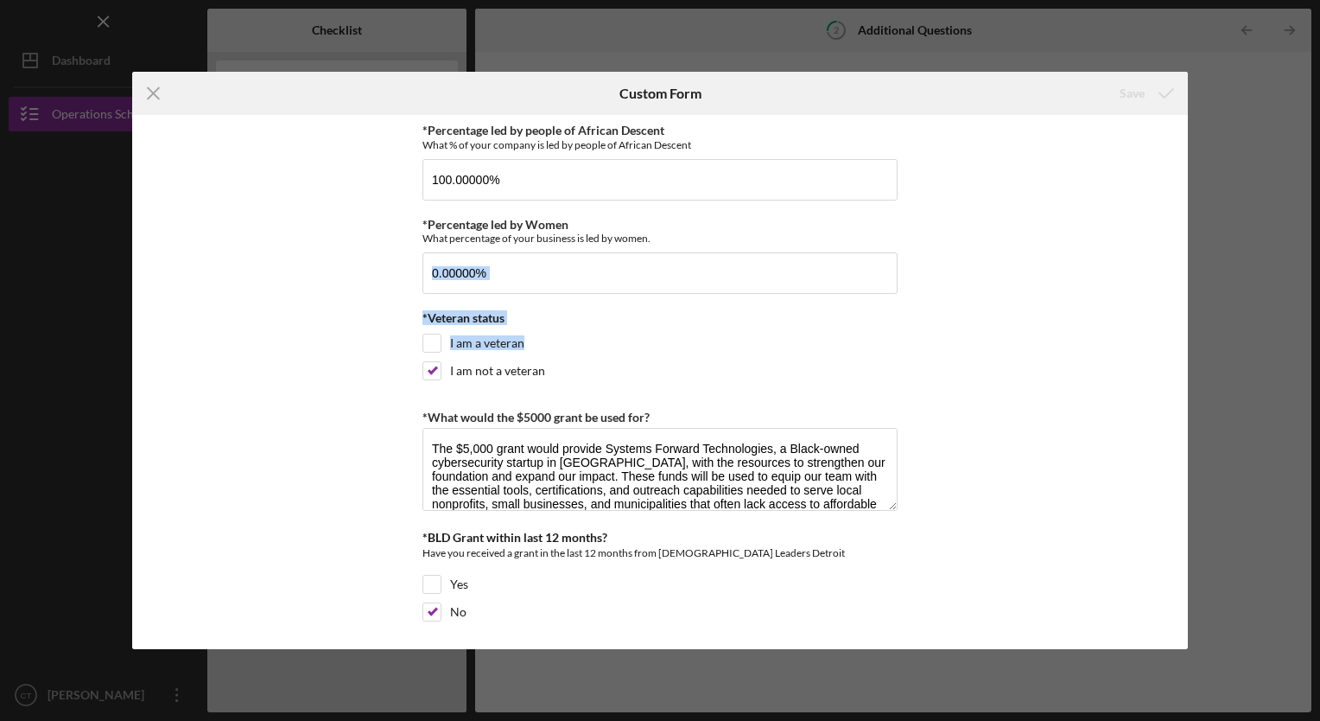
drag, startPoint x: 1191, startPoint y: 278, endPoint x: 1194, endPoint y: 345, distance: 66.6
click at [1194, 345] on div "Icon/Menu Close Custom Form Save *Percentage led by people of [DEMOGRAPHIC_DATA…" at bounding box center [660, 360] width 1320 height 721
click at [1006, 294] on div "*Percentage led by people of African Descent What % of your company is led by p…" at bounding box center [660, 381] width 1056 height 533
click at [156, 92] on icon "Icon/Menu Close" at bounding box center [153, 93] width 43 height 43
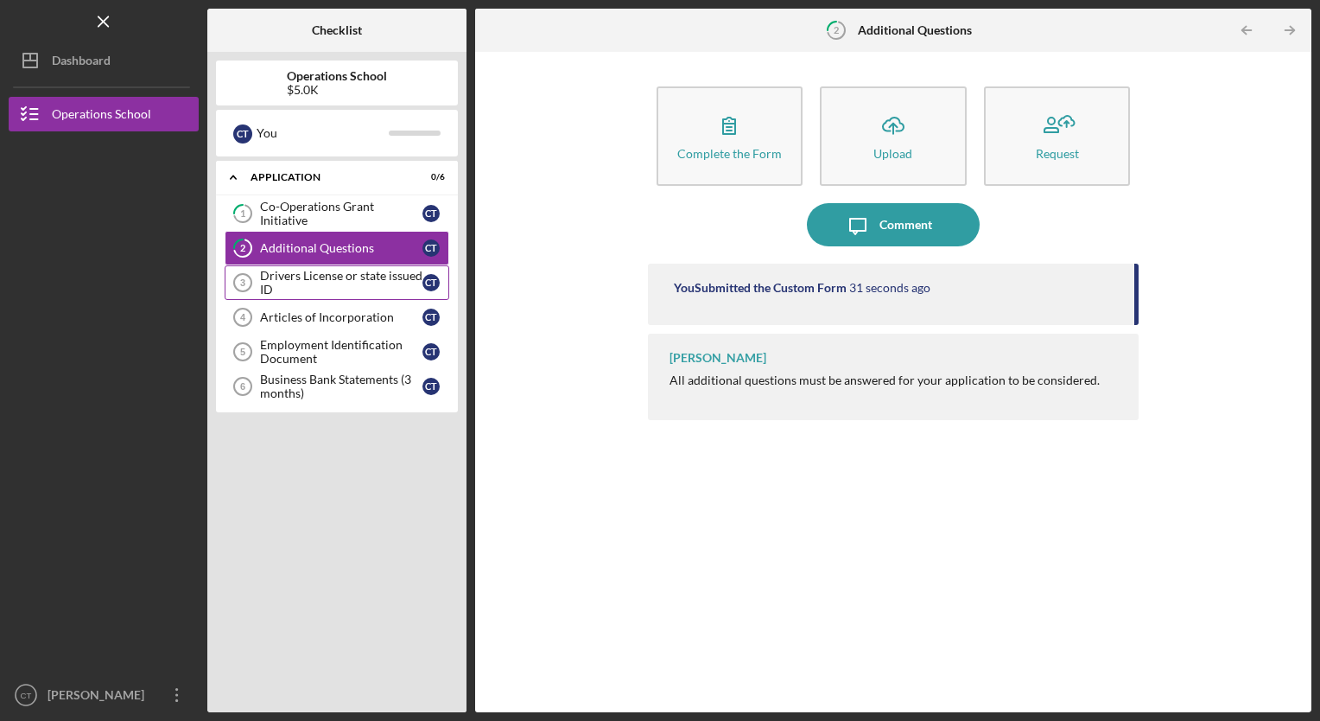
click at [360, 276] on div "Drivers License or state issued ID" at bounding box center [341, 283] width 162 height 28
